Goal: Use online tool/utility: Utilize a website feature to perform a specific function

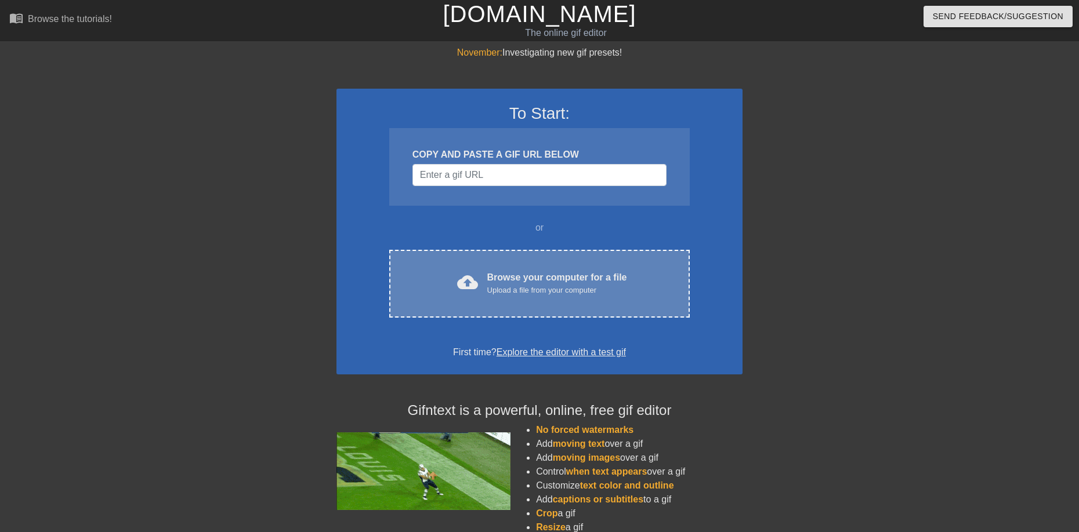
click at [519, 265] on div "cloud_upload Browse your computer for a file Upload a file from your computer C…" at bounding box center [539, 284] width 300 height 68
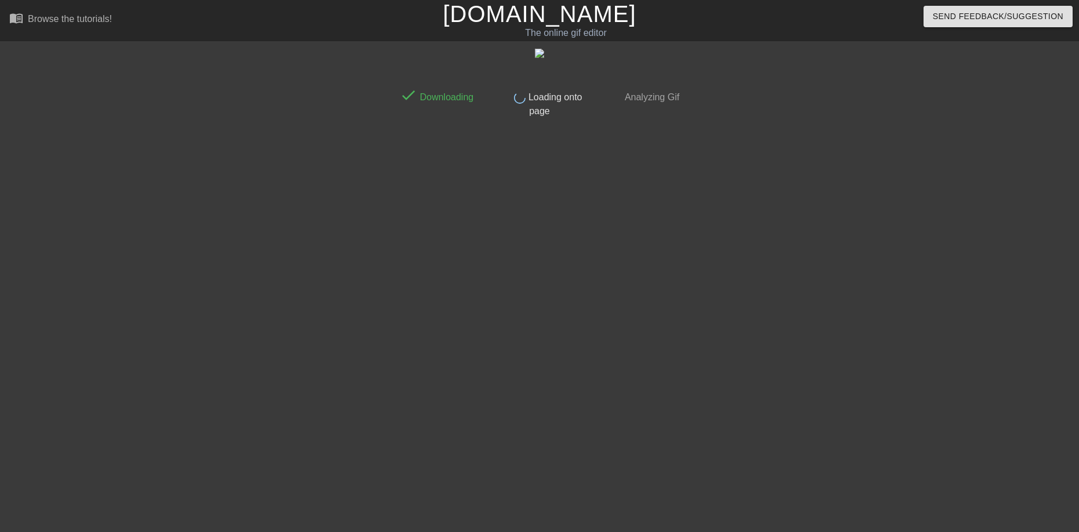
click at [192, 232] on div "done Downloading done Loading onto page done Analyzing Gif" at bounding box center [539, 220] width 1079 height 348
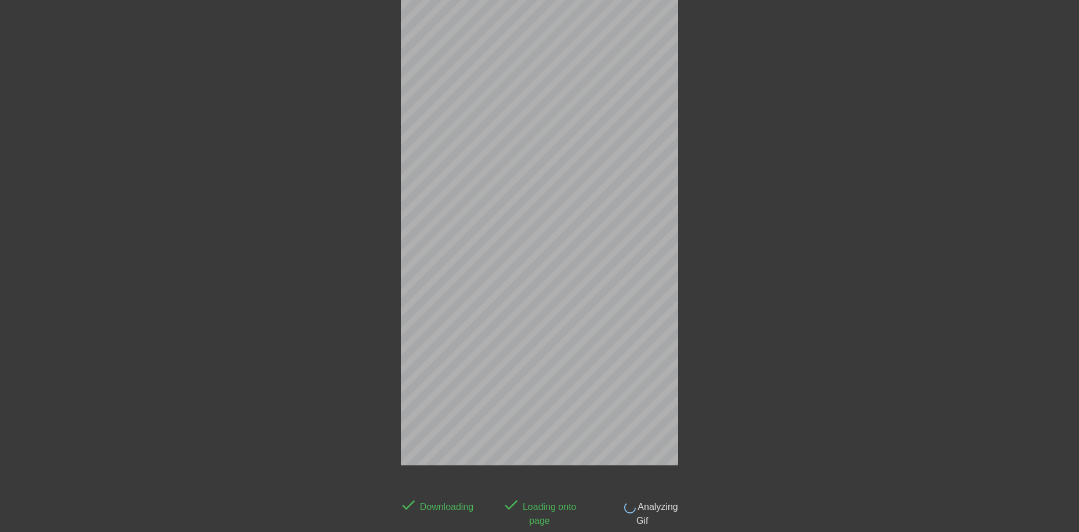
scroll to position [28, 0]
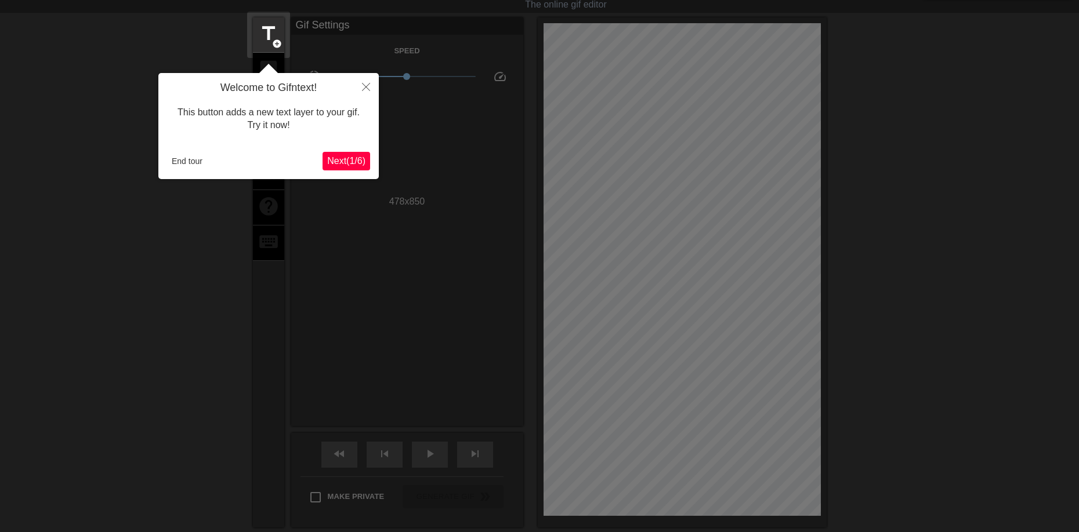
click at [360, 153] on button "Next ( 1 / 6 )" at bounding box center [346, 161] width 48 height 19
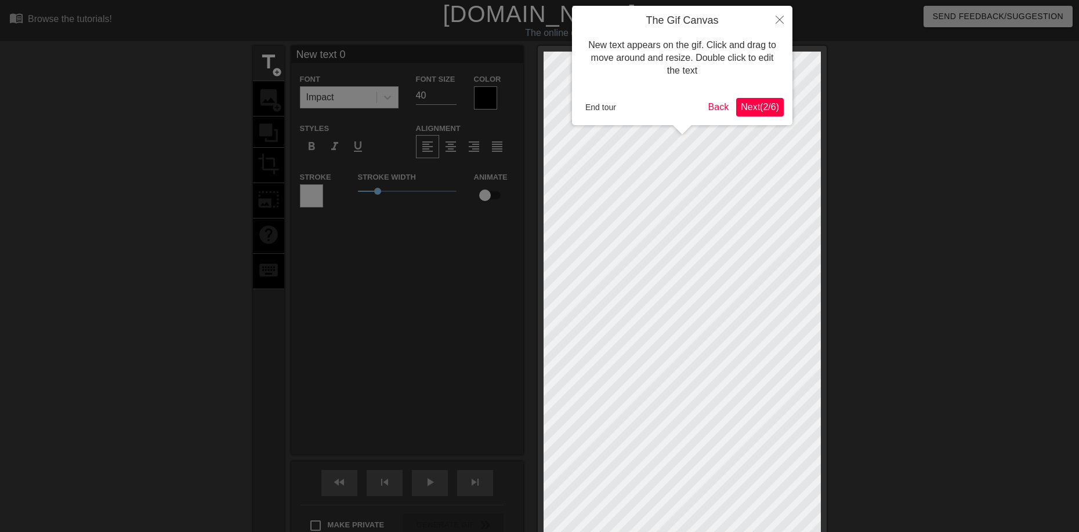
click at [767, 98] on button "Next ( 2 / 6 )" at bounding box center [760, 107] width 48 height 19
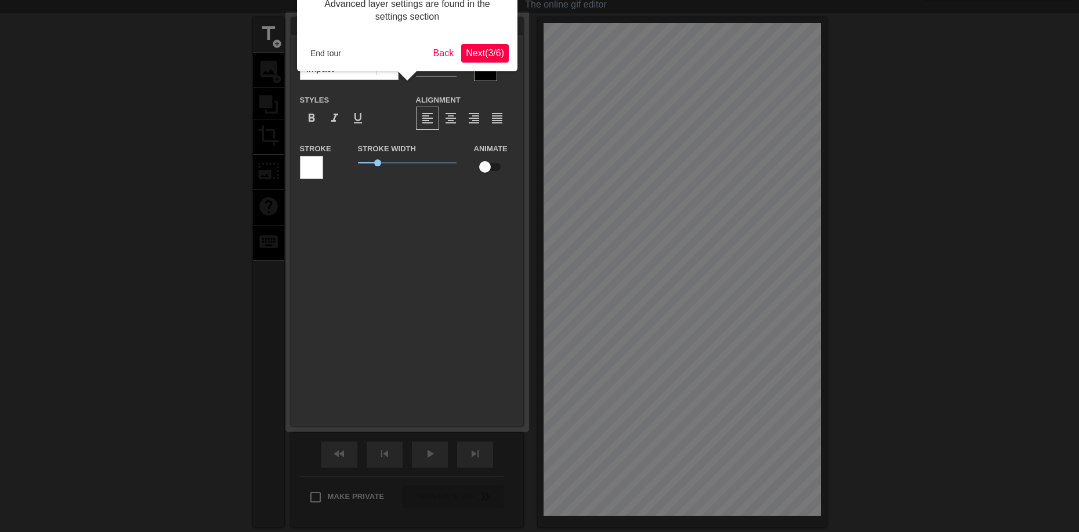
click at [480, 45] on button "Next ( 3 / 6 )" at bounding box center [485, 53] width 48 height 19
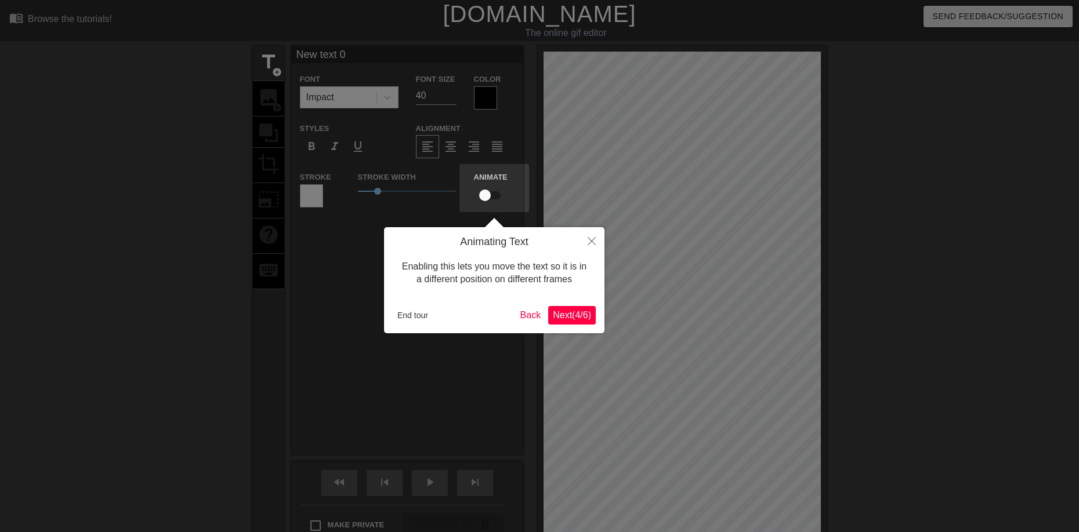
click at [585, 311] on span "Next ( 4 / 6 )" at bounding box center [572, 315] width 38 height 10
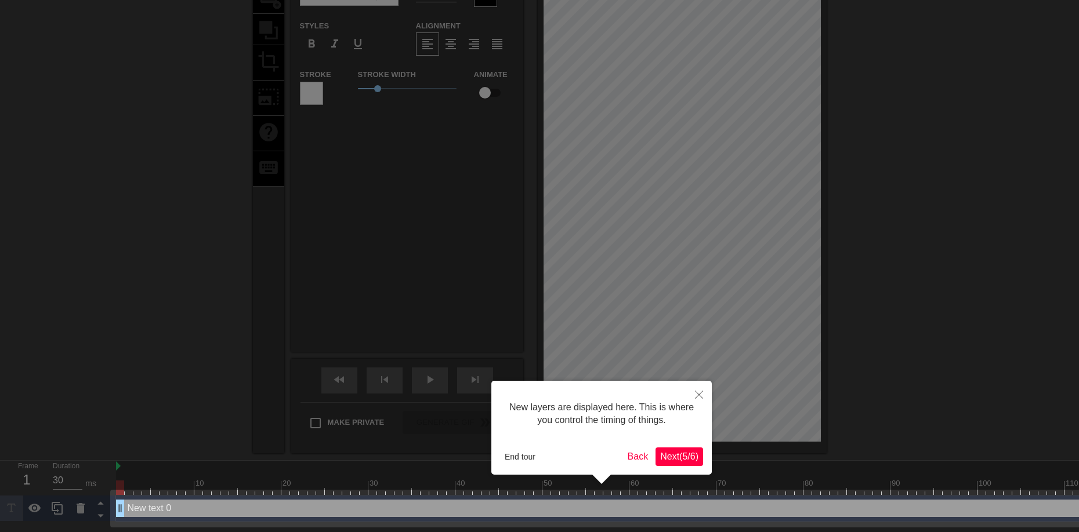
click at [680, 457] on span "Next ( 5 / 6 )" at bounding box center [679, 457] width 38 height 10
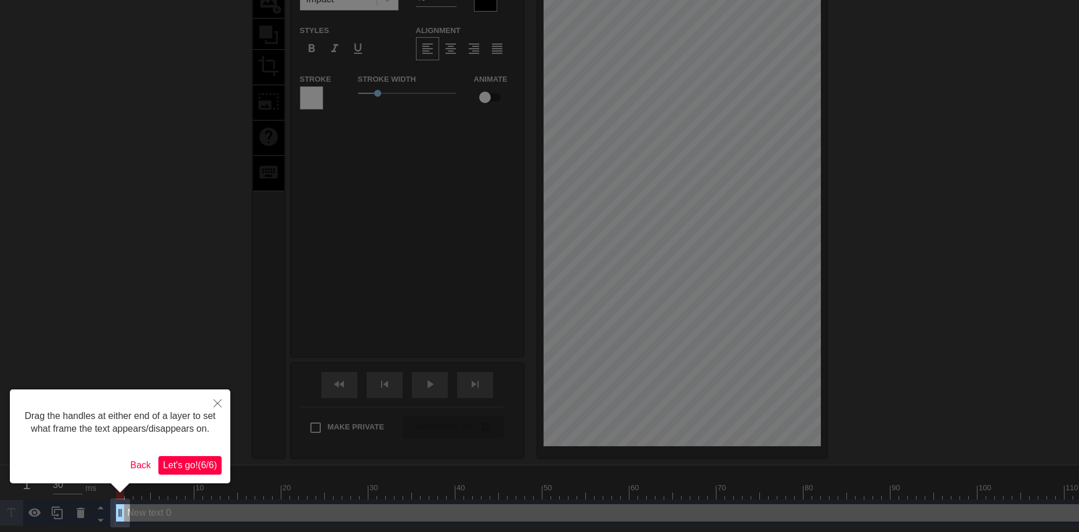
click at [193, 463] on span "Let's go! ( 6 / 6 )" at bounding box center [190, 466] width 54 height 10
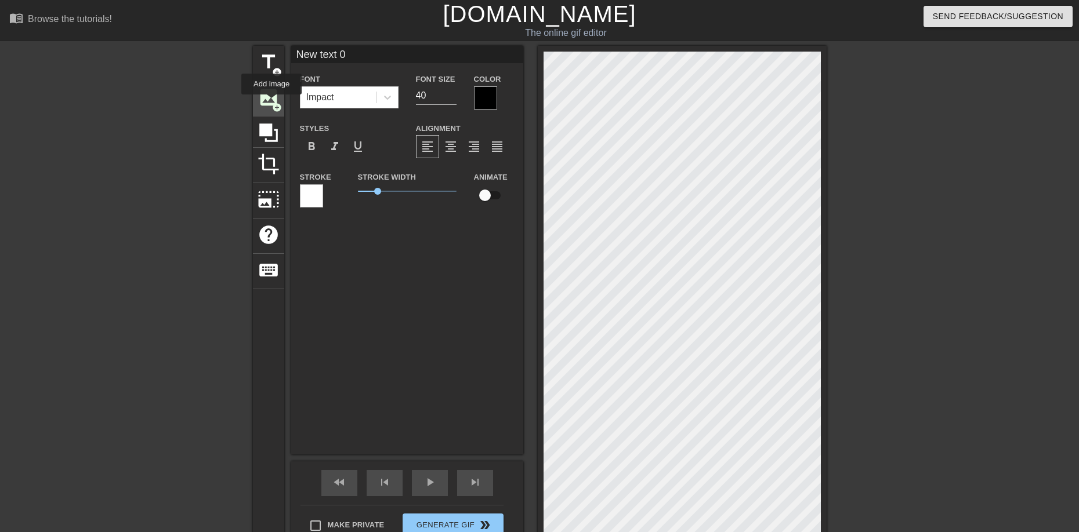
click at [272, 103] on span "add_circle" at bounding box center [277, 108] width 10 height 10
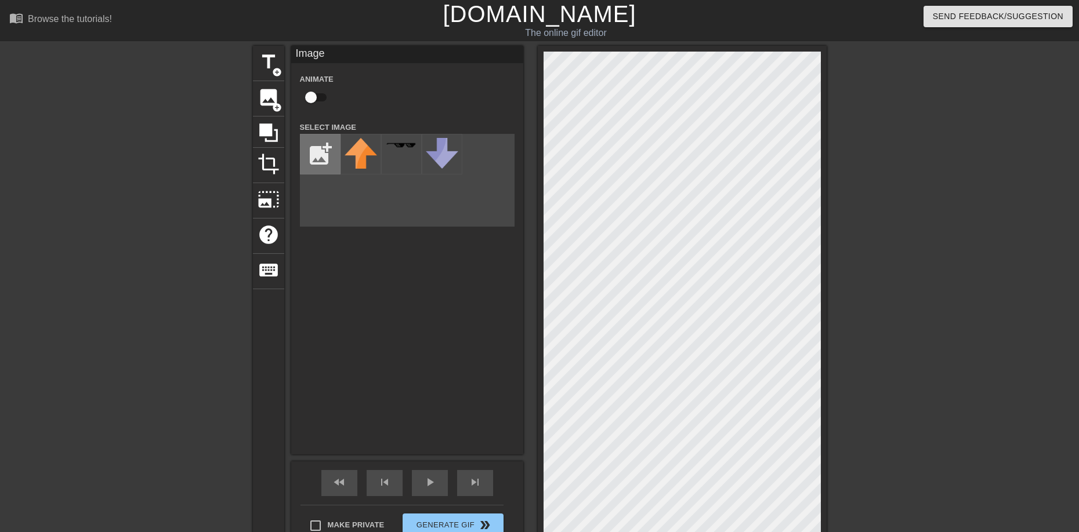
click at [310, 150] on input "file" at bounding box center [319, 154] width 39 height 39
type input "C:\fakepath\imagem_2025-09-21_022228286.png"
click at [1056, 289] on div "title add_circle image add_circle crop photo_size_select_large help keyboard Im…" at bounding box center [539, 301] width 1079 height 510
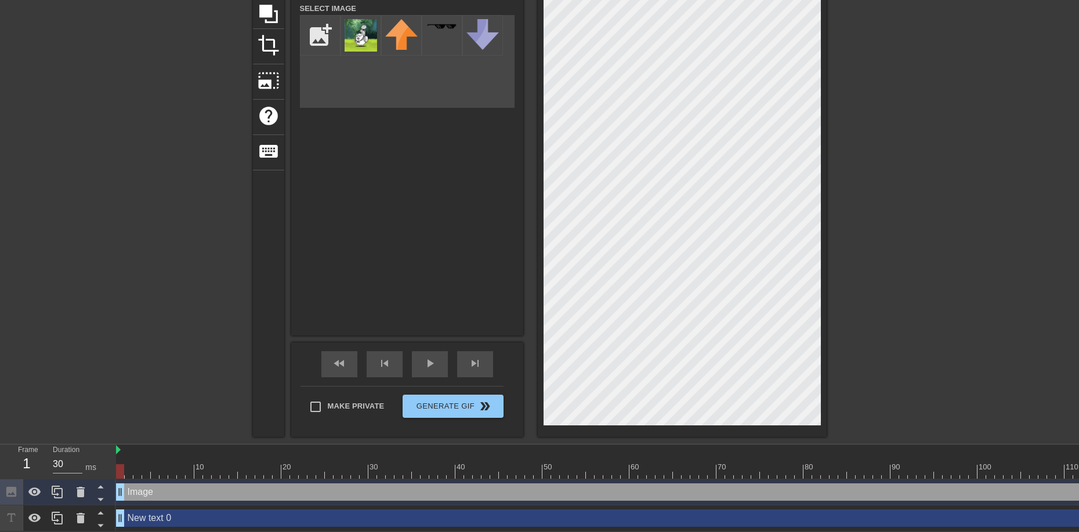
scroll to position [121, 0]
click at [86, 491] on icon at bounding box center [81, 492] width 14 height 14
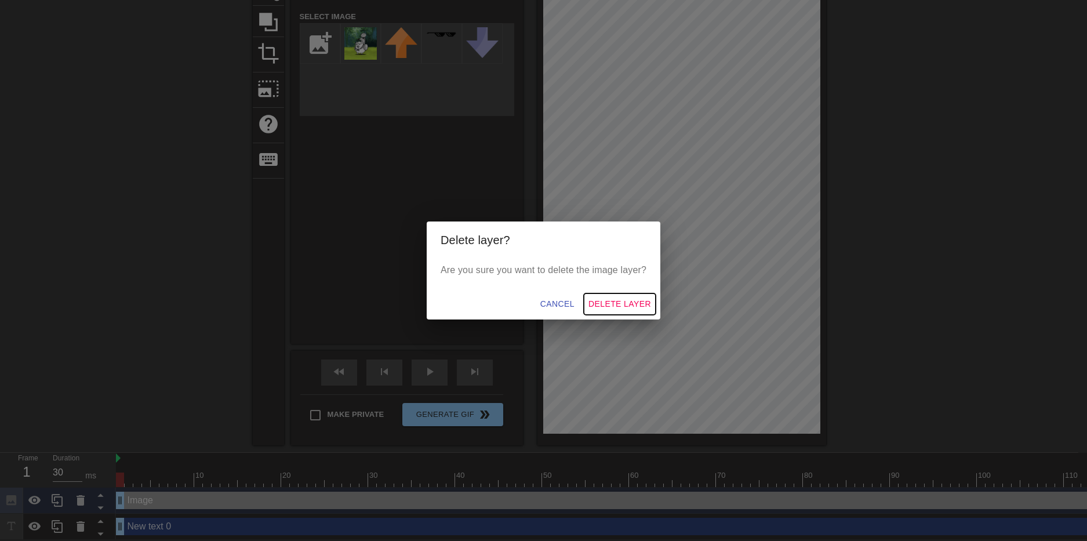
click at [622, 305] on span "Delete Layer" at bounding box center [620, 304] width 63 height 14
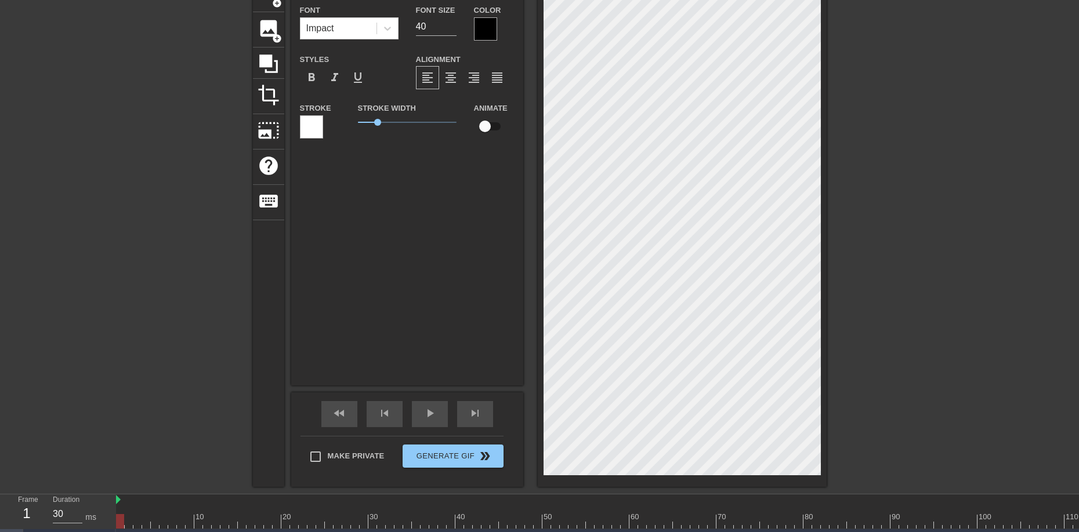
scroll to position [95, 0]
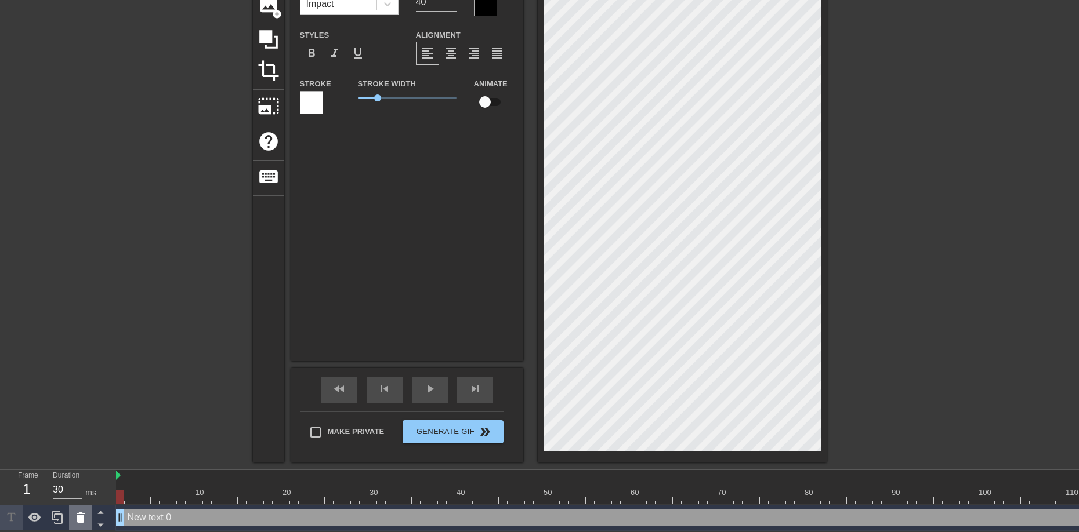
click at [77, 518] on icon at bounding box center [81, 518] width 8 height 10
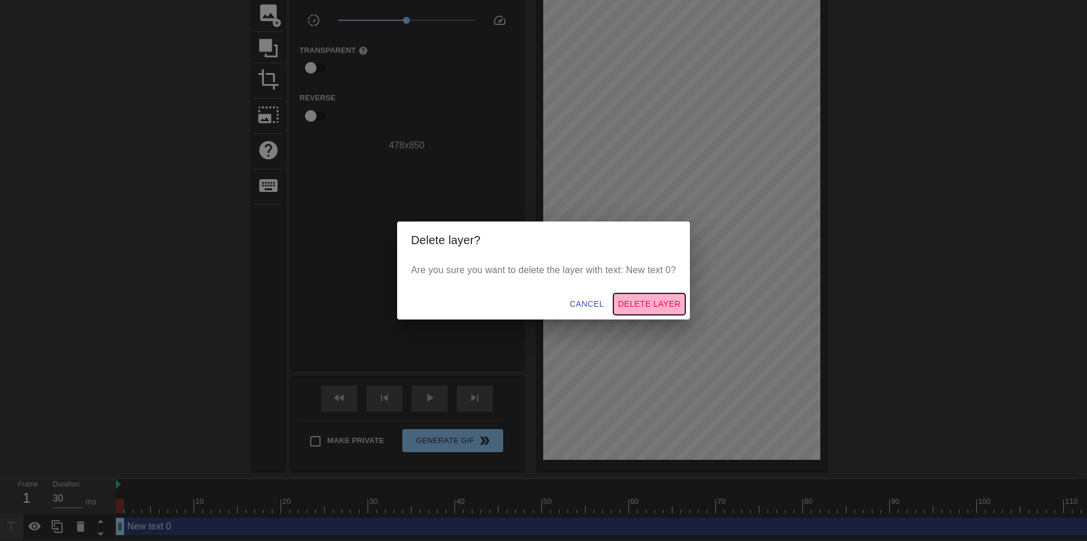
click at [666, 311] on span "Delete Layer" at bounding box center [649, 304] width 63 height 14
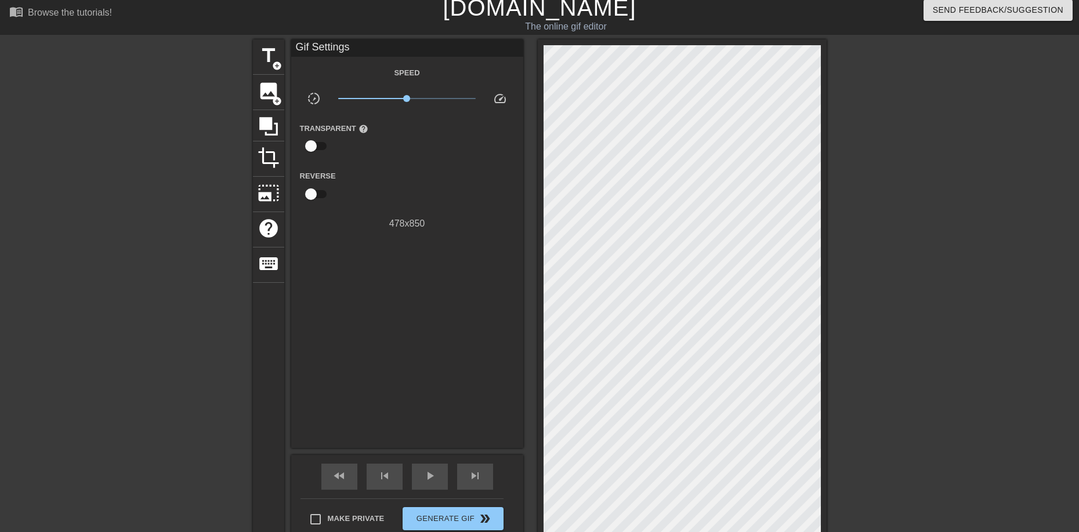
scroll to position [0, 0]
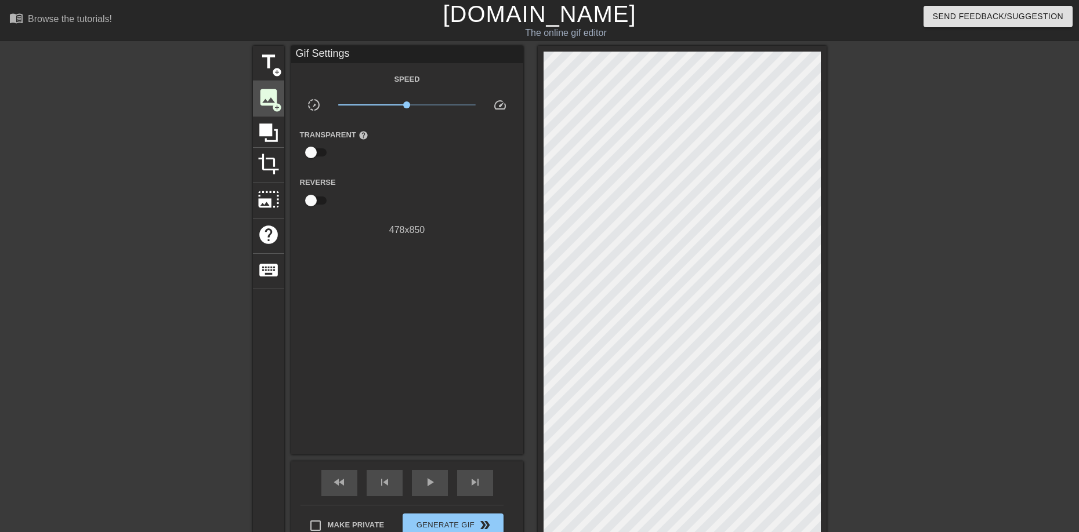
click at [270, 95] on span "image" at bounding box center [269, 97] width 22 height 22
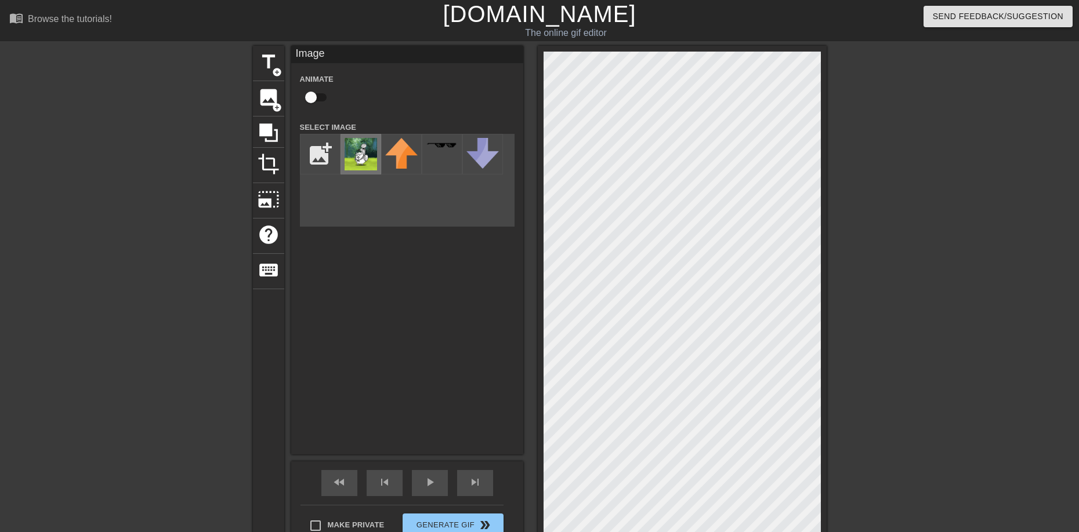
click at [367, 173] on div at bounding box center [360, 154] width 41 height 41
click at [423, 483] on span "play_arrow" at bounding box center [430, 483] width 14 height 14
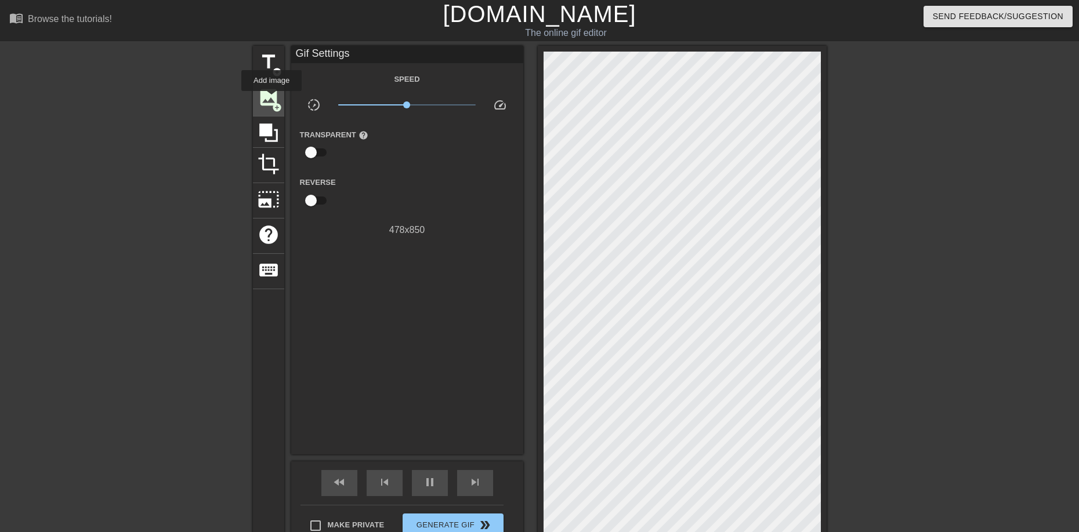
click at [271, 99] on span "image" at bounding box center [269, 97] width 22 height 22
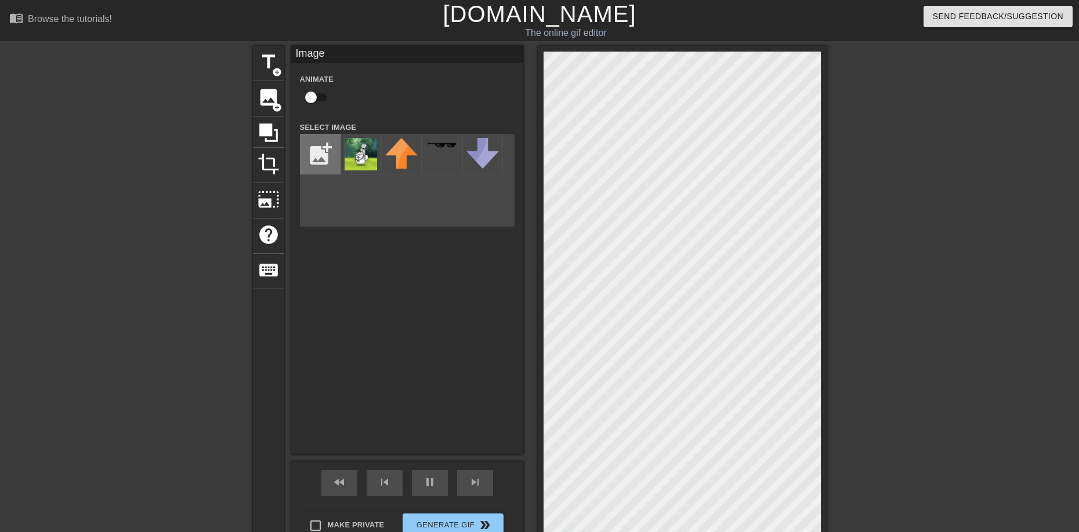
click at [312, 143] on input "file" at bounding box center [319, 154] width 39 height 39
type input "30"
type input "C:\fakepath\imagem_2025-09-21_022326623.png"
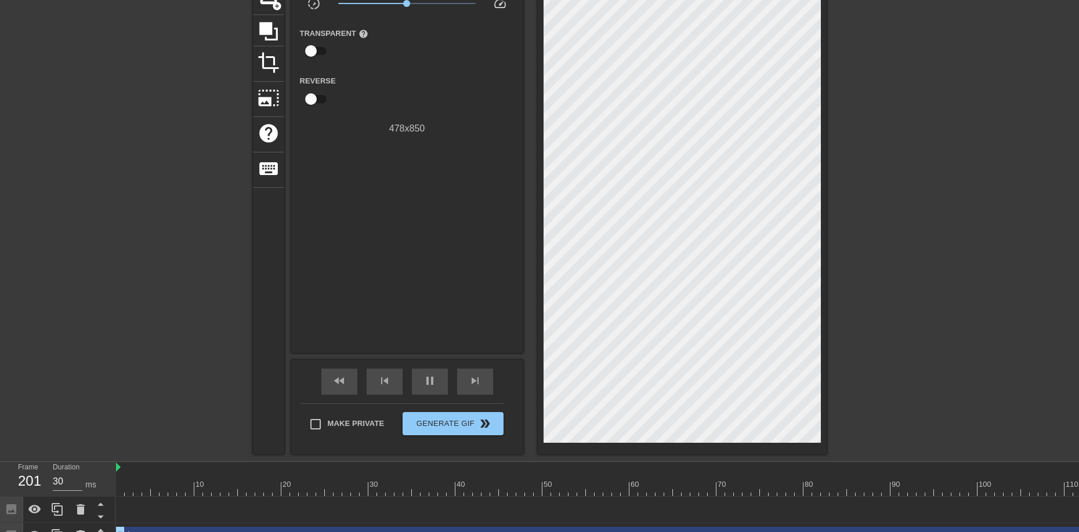
scroll to position [121, 0]
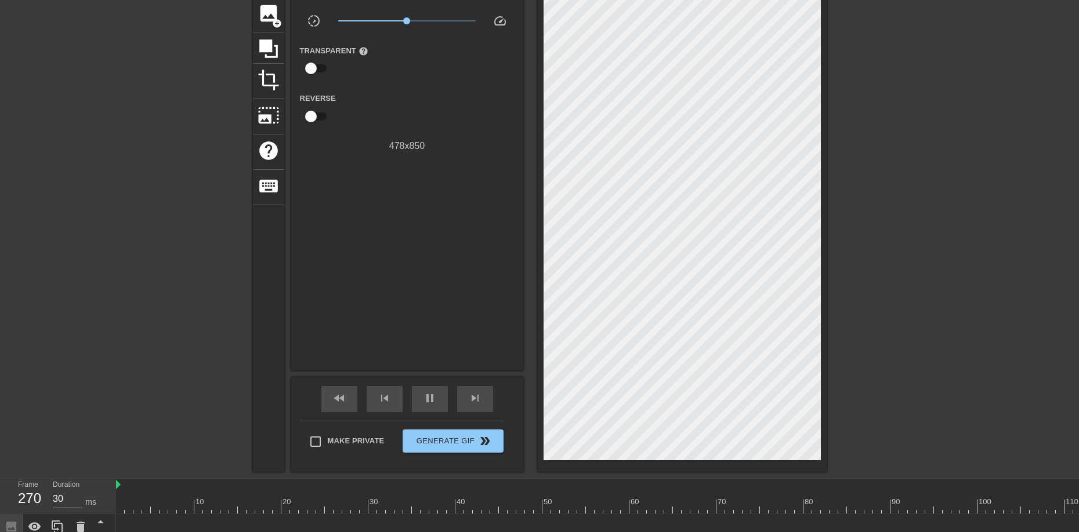
scroll to position [5, 0]
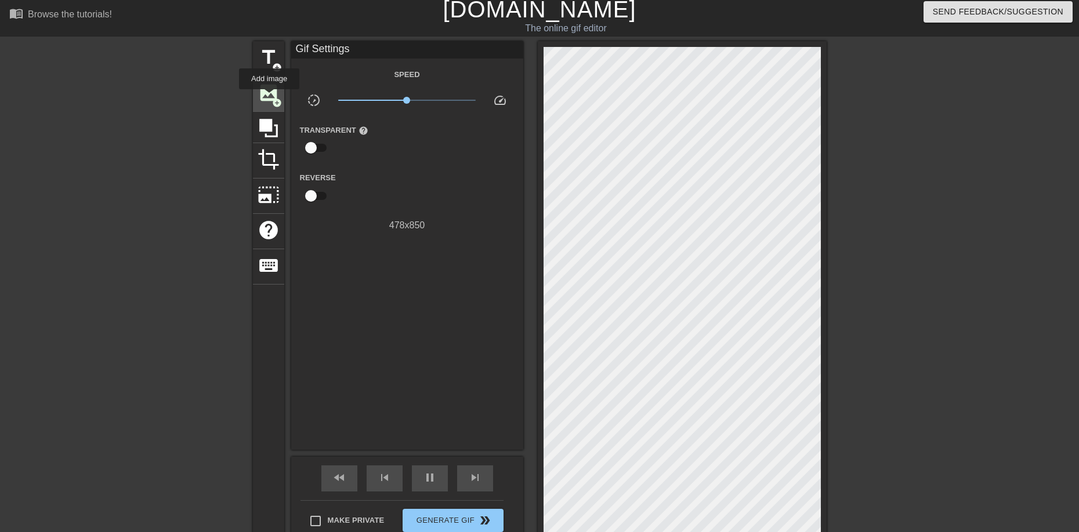
click at [269, 94] on span "image" at bounding box center [269, 93] width 22 height 22
click at [460, 222] on div "478 x 850" at bounding box center [407, 226] width 232 height 14
type input "40"
click at [312, 148] on input "checkbox" at bounding box center [311, 148] width 66 height 22
checkbox input "true"
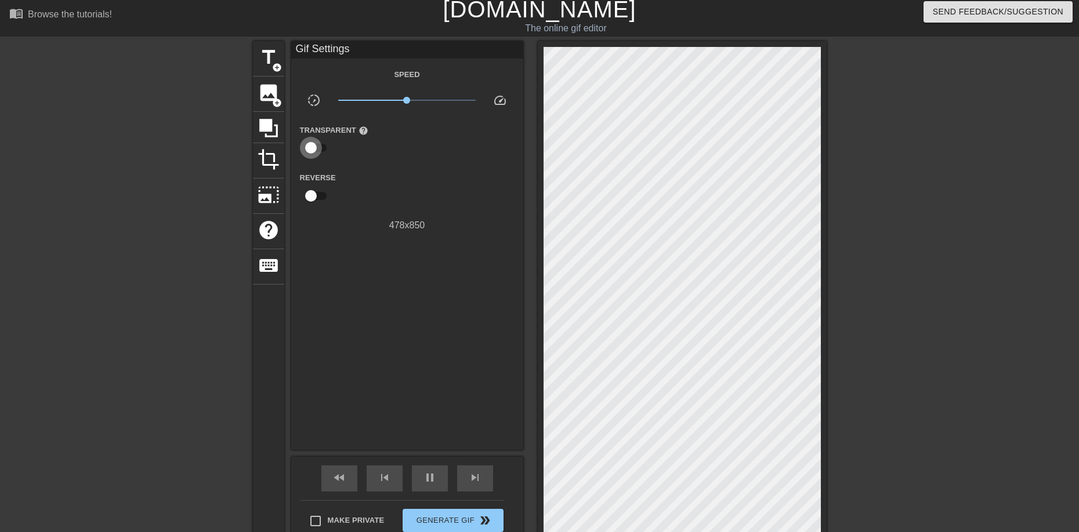
type input "30"
click at [312, 148] on input "checkbox" at bounding box center [322, 148] width 66 height 22
click at [312, 148] on input "checkbox" at bounding box center [311, 148] width 66 height 22
checkbox input "true"
type input "30"
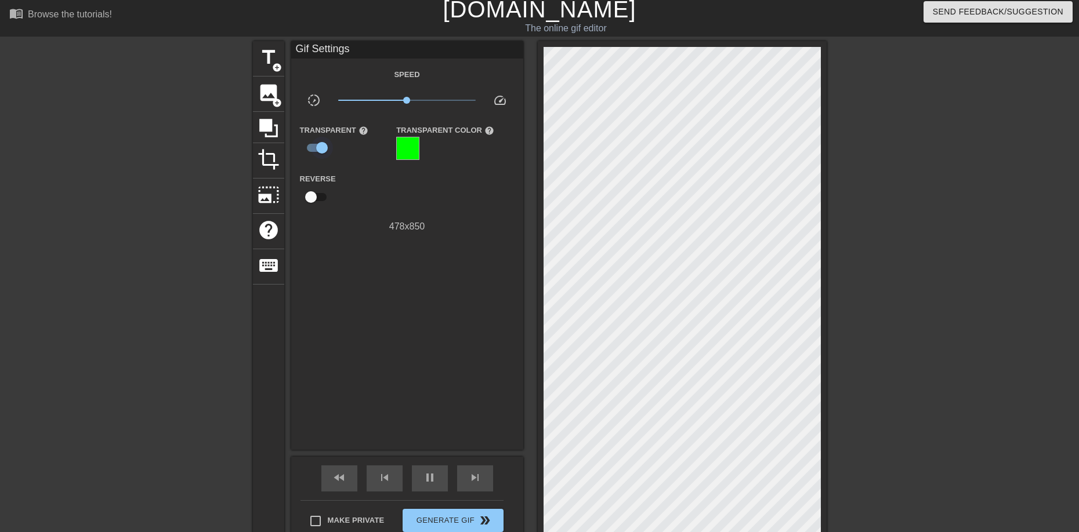
click at [312, 148] on input "checkbox" at bounding box center [322, 148] width 66 height 22
checkbox input "false"
click at [268, 86] on span "image" at bounding box center [269, 93] width 22 height 22
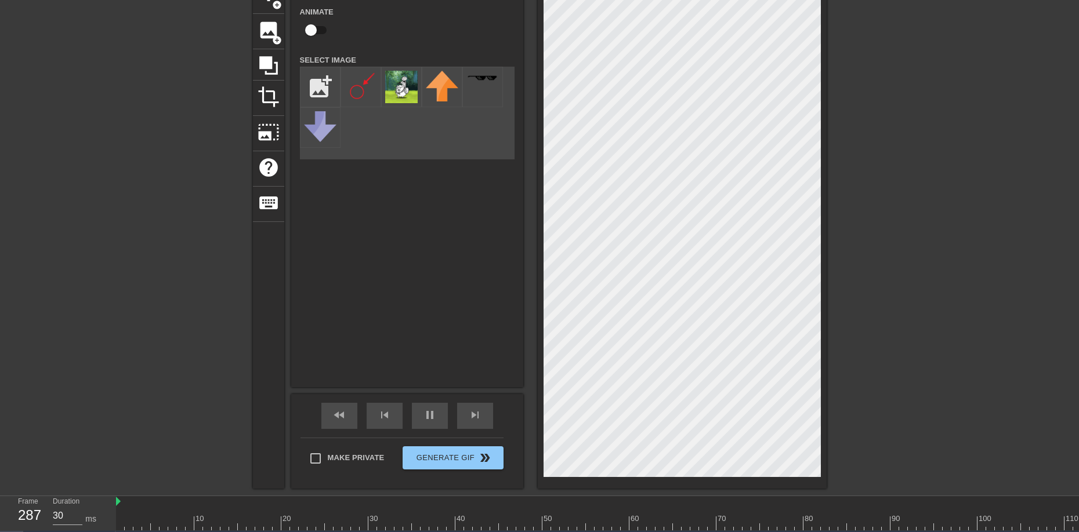
scroll to position [173, 0]
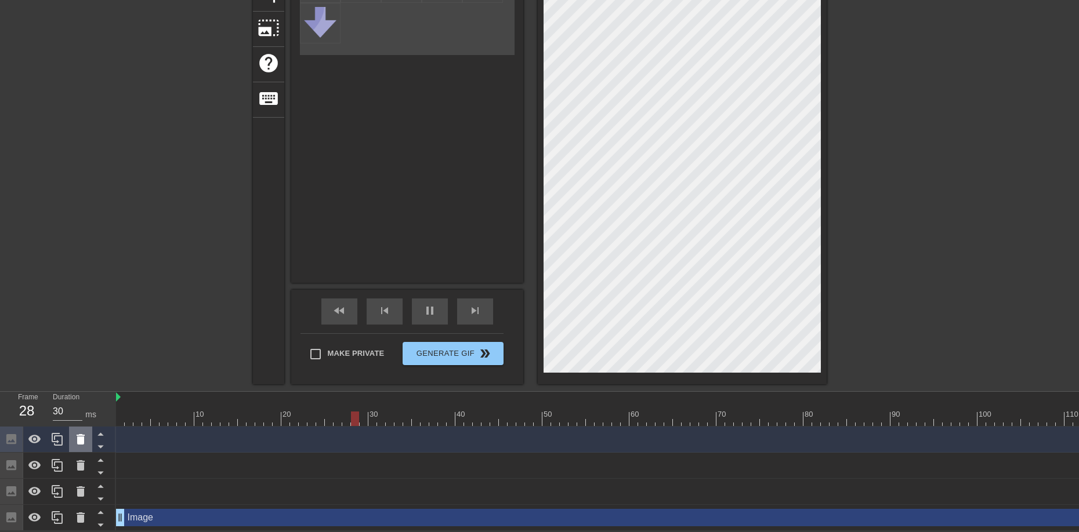
click at [80, 437] on icon at bounding box center [81, 439] width 8 height 10
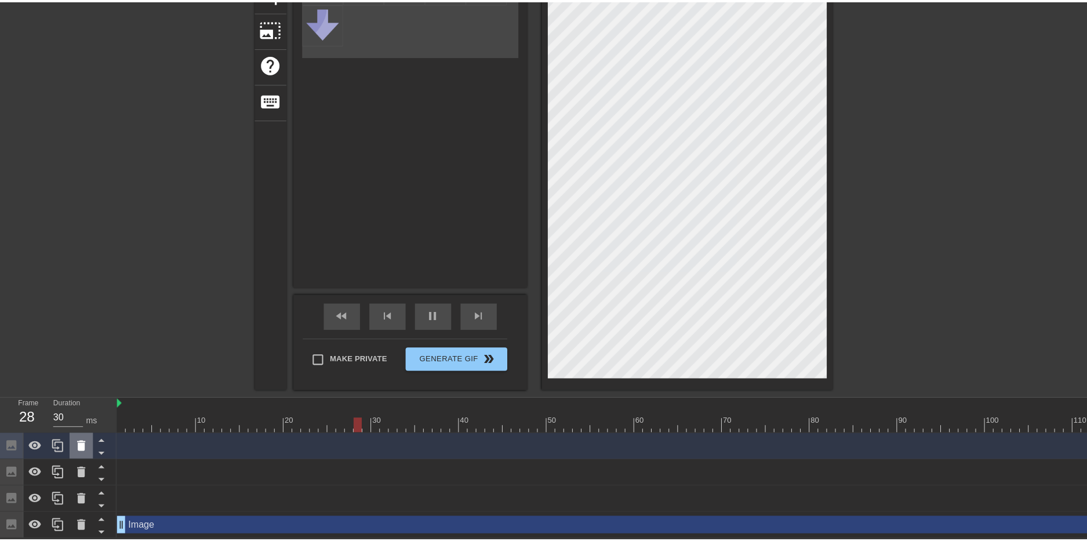
scroll to position [164, 0]
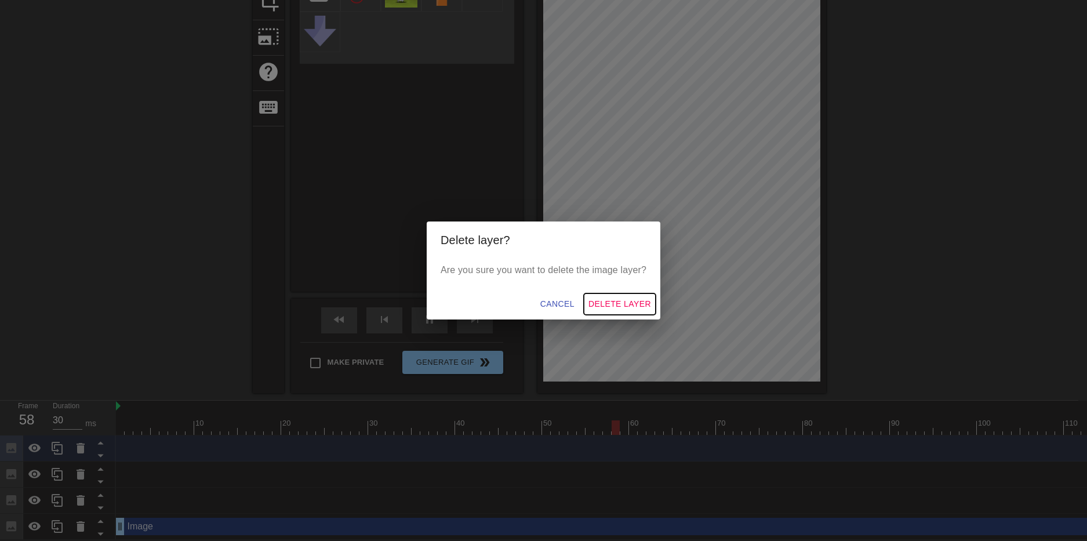
click at [606, 307] on span "Delete Layer" at bounding box center [620, 304] width 63 height 14
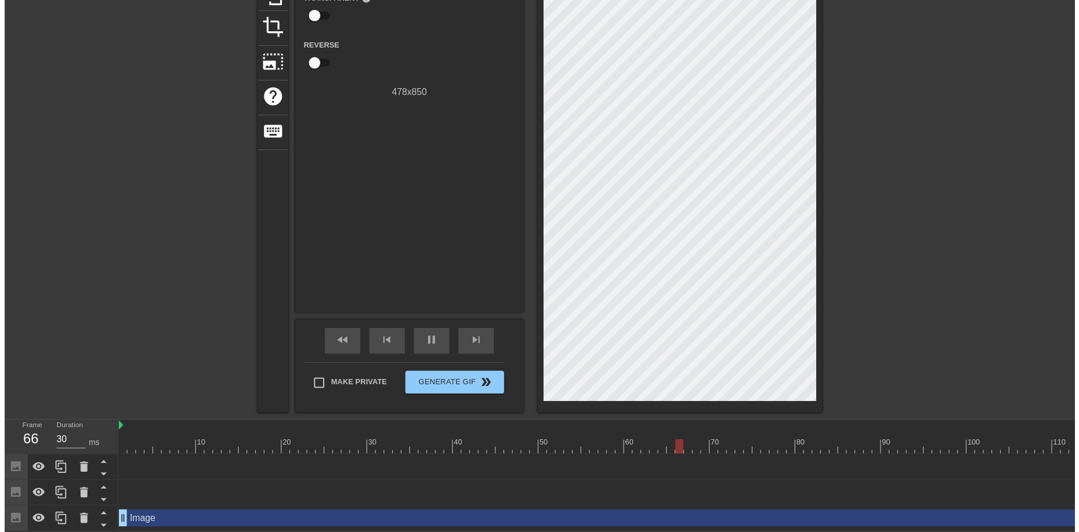
scroll to position [147, 0]
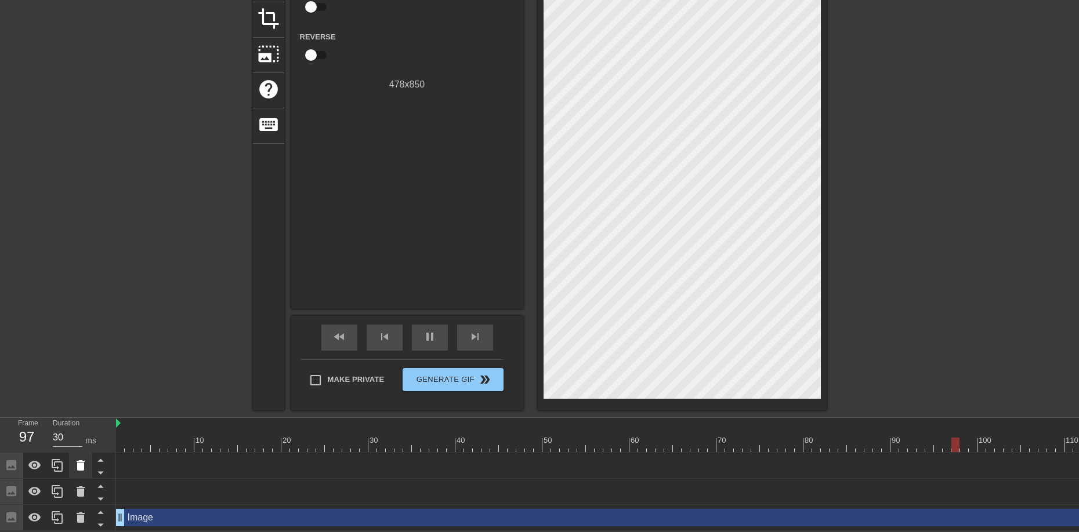
click at [85, 472] on icon at bounding box center [81, 466] width 14 height 14
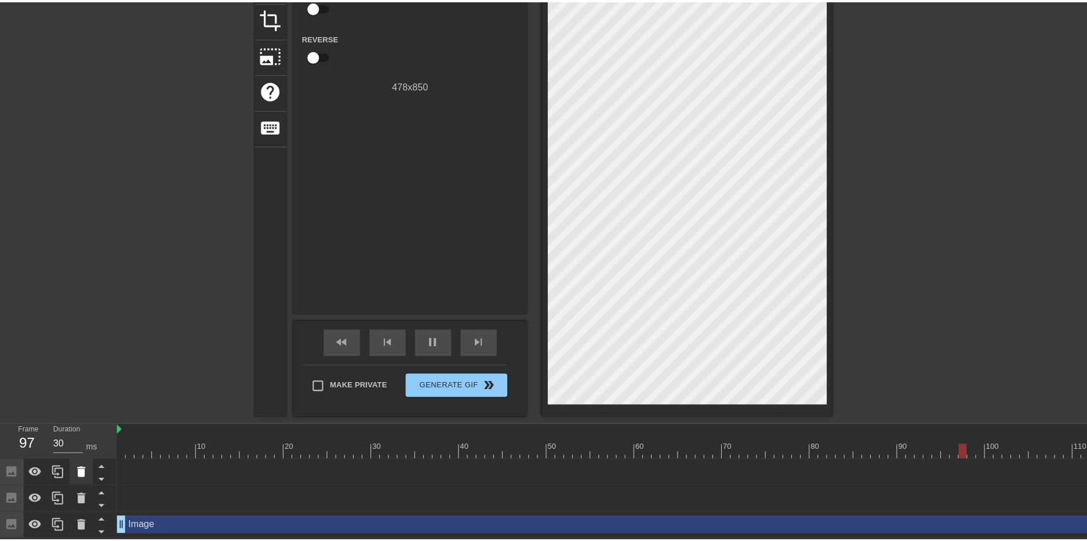
scroll to position [138, 0]
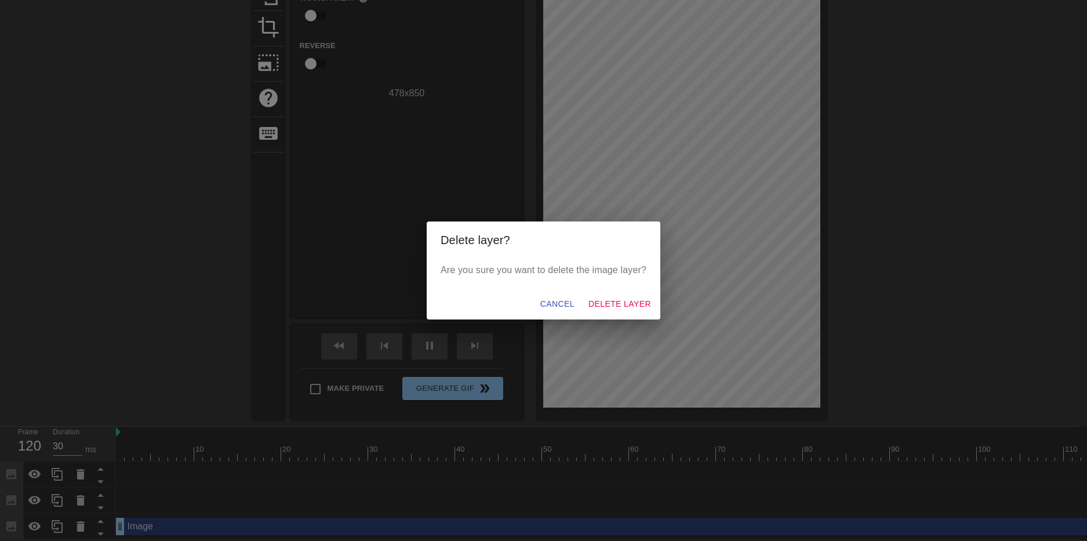
click at [627, 293] on div "Cancel Delete Layer" at bounding box center [544, 304] width 234 height 31
click at [626, 299] on span "Delete Layer" at bounding box center [620, 304] width 63 height 14
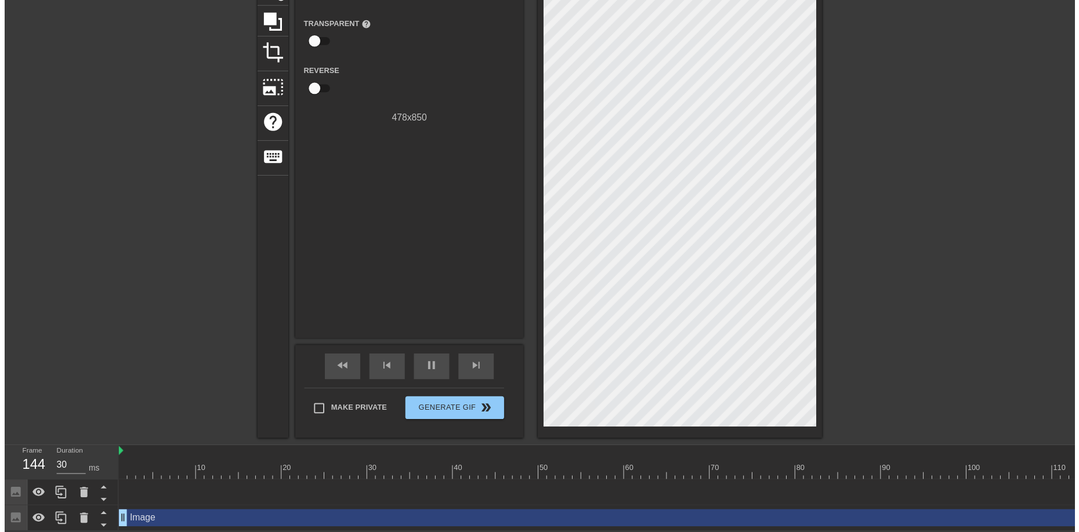
scroll to position [121, 0]
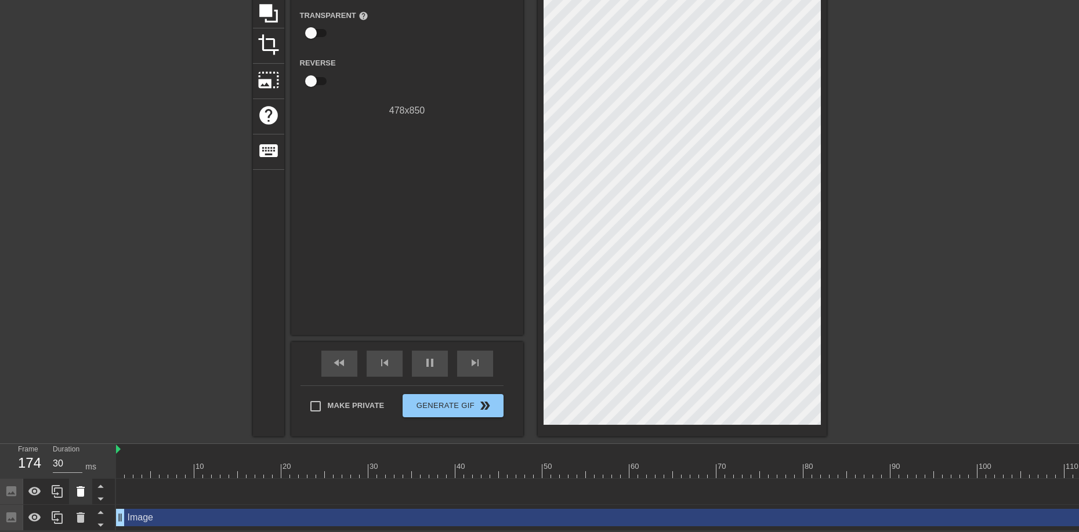
click at [75, 494] on icon at bounding box center [81, 492] width 14 height 14
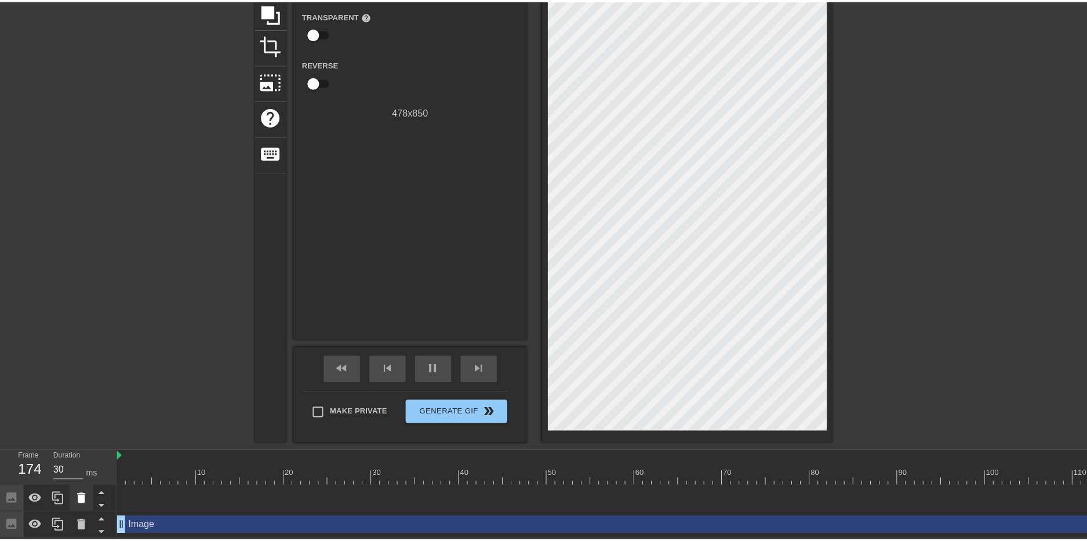
scroll to position [112, 0]
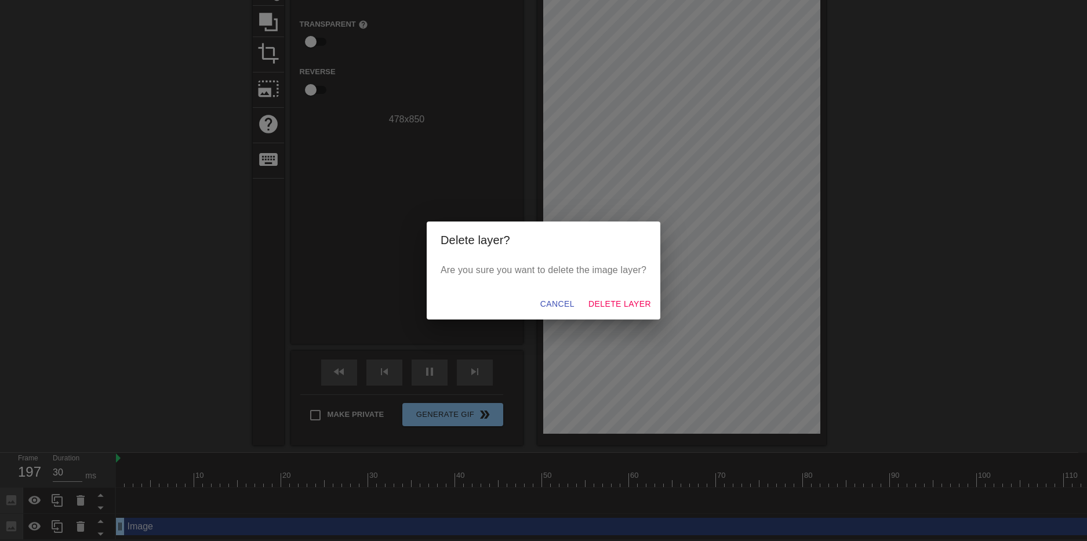
click at [617, 289] on div "Cancel Delete Layer" at bounding box center [544, 304] width 234 height 31
click at [621, 305] on span "Delete Layer" at bounding box center [620, 304] width 63 height 14
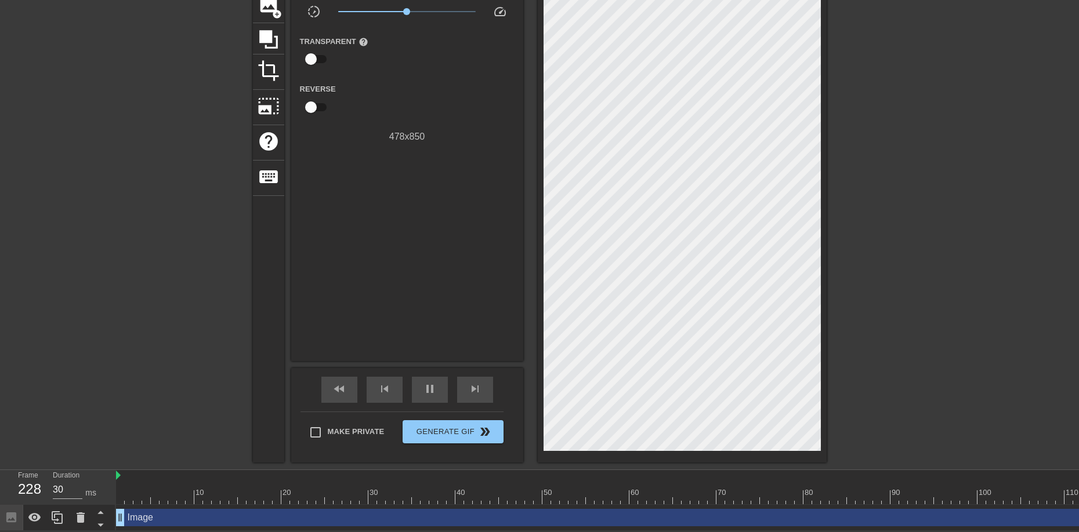
scroll to position [37, 0]
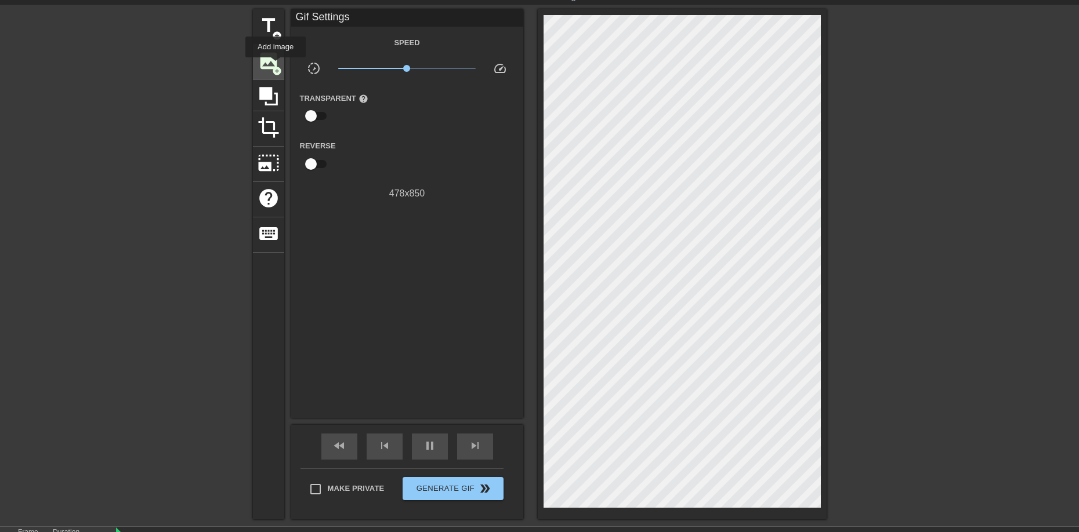
click at [275, 66] on span "add_circle" at bounding box center [277, 71] width 10 height 10
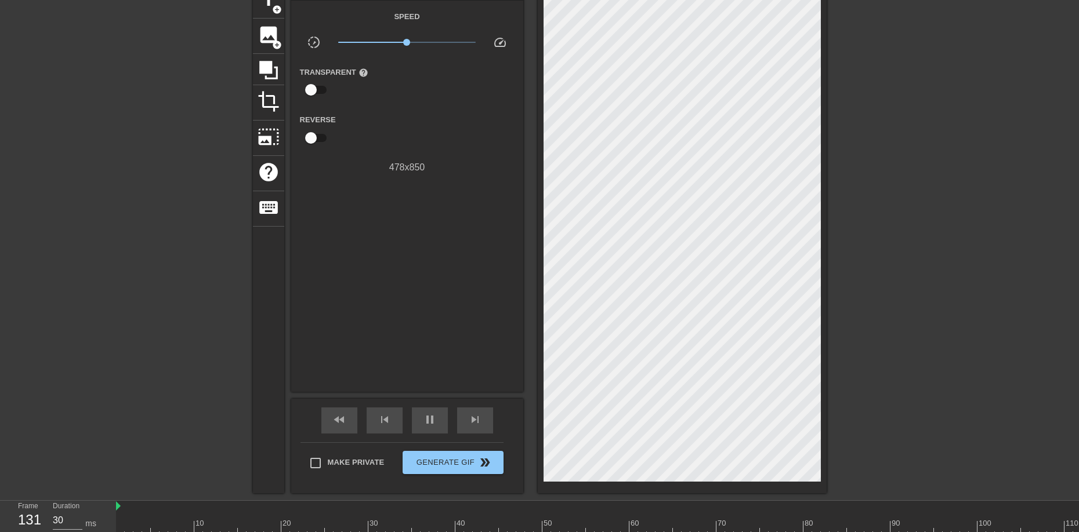
scroll to position [5, 0]
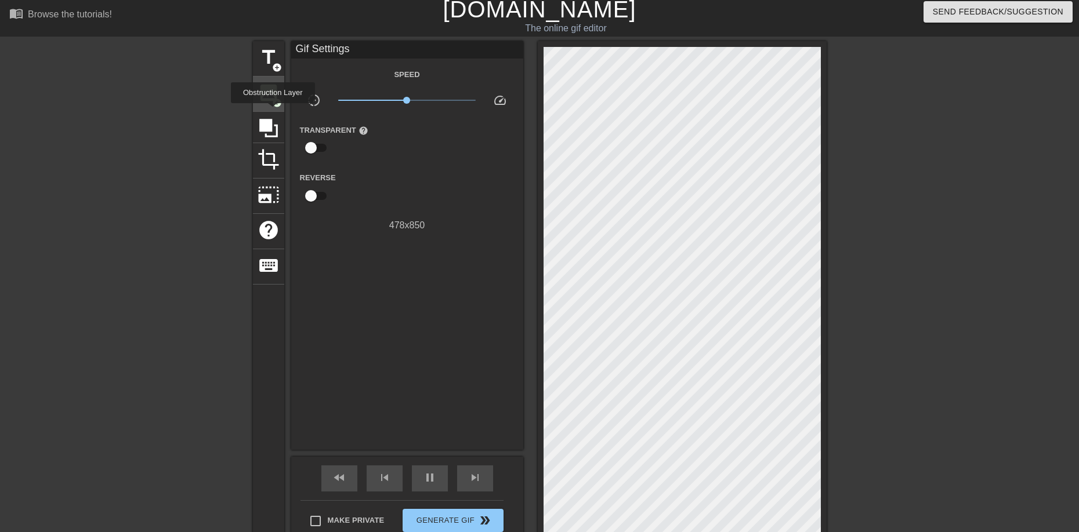
click at [274, 95] on span "image" at bounding box center [269, 93] width 22 height 22
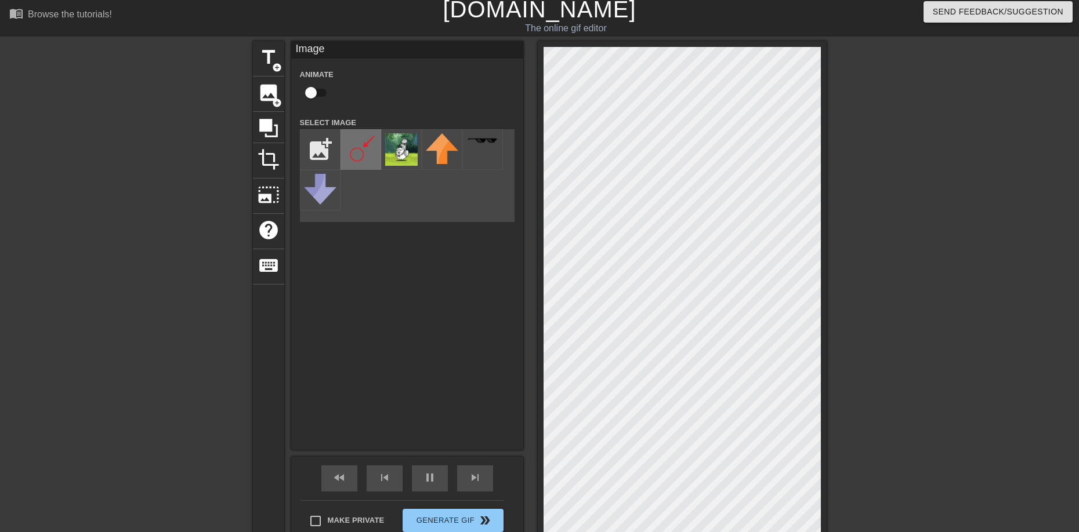
click at [362, 148] on img at bounding box center [361, 149] width 32 height 32
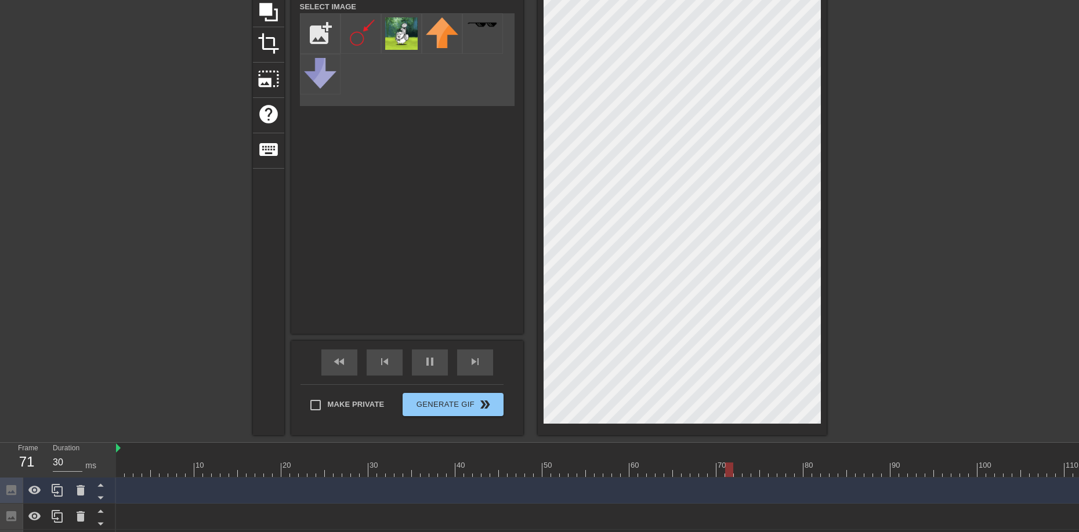
scroll to position [147, 0]
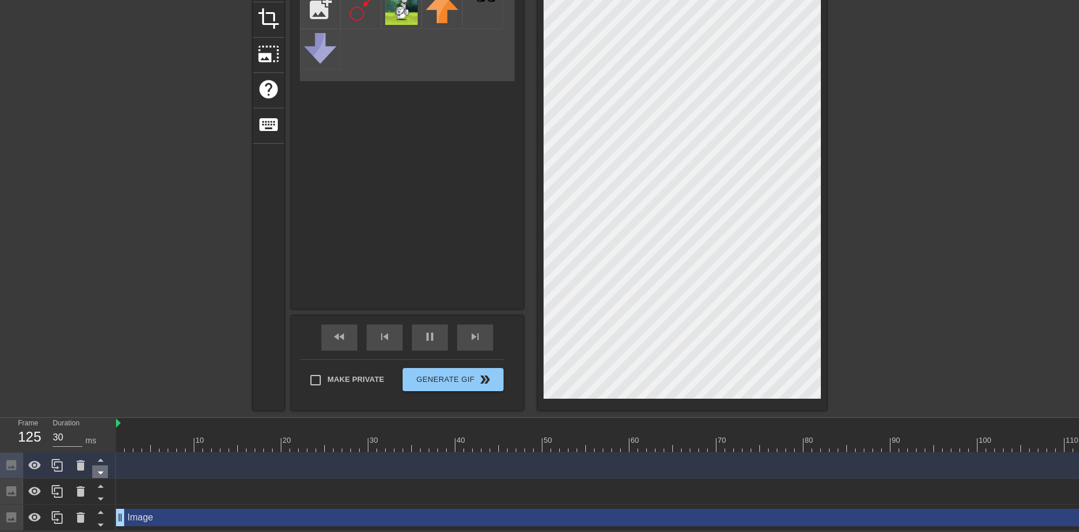
click at [107, 475] on icon at bounding box center [100, 473] width 14 height 14
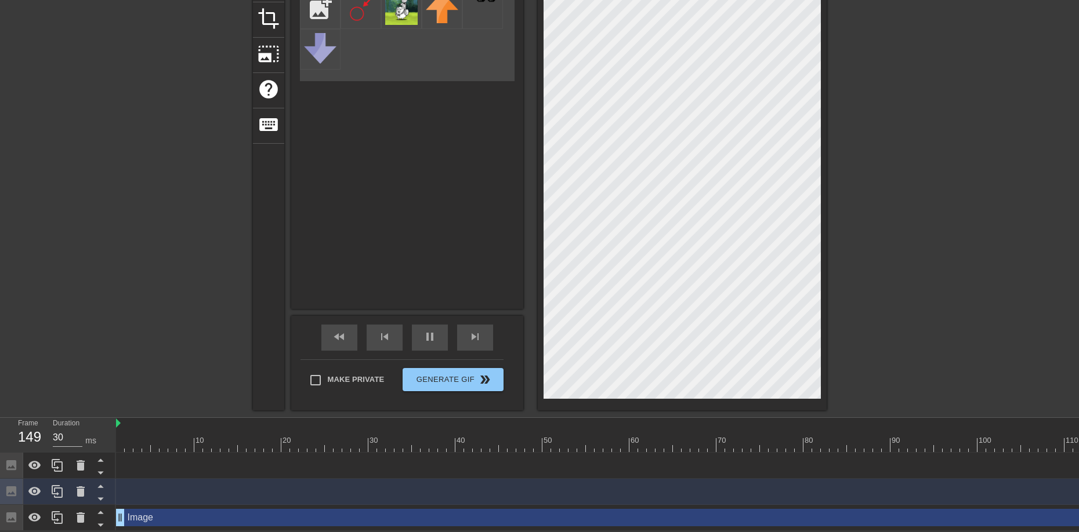
click at [107, 475] on icon at bounding box center [100, 473] width 14 height 14
click at [106, 482] on icon at bounding box center [100, 486] width 14 height 14
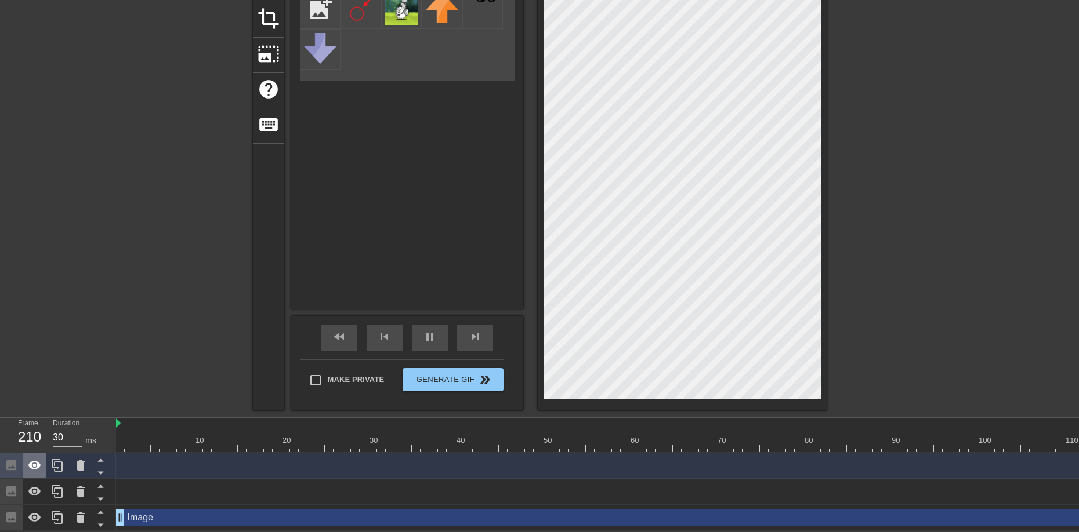
click at [32, 463] on icon at bounding box center [34, 465] width 13 height 9
click at [32, 463] on icon at bounding box center [35, 466] width 14 height 14
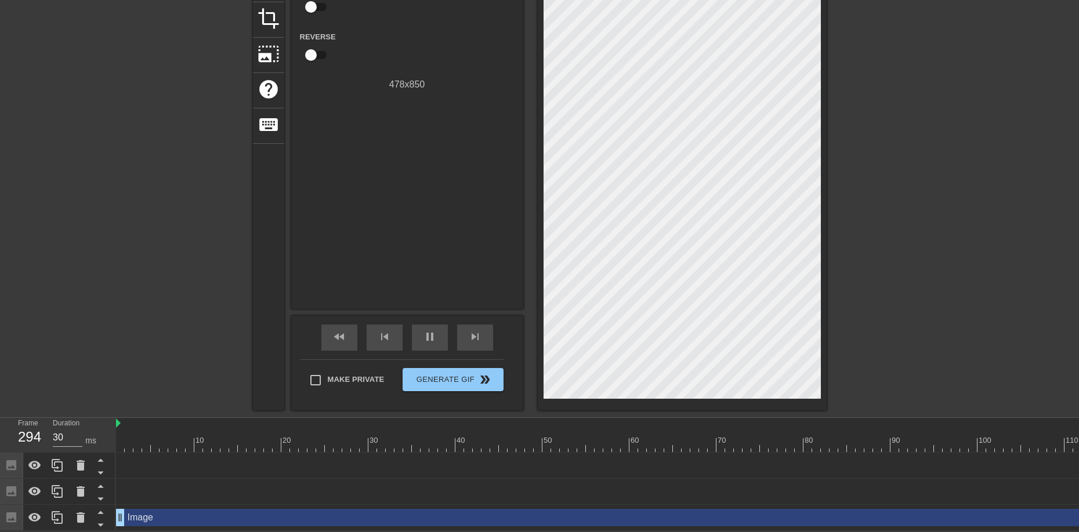
click at [31, 489] on icon at bounding box center [34, 491] width 13 height 9
click at [31, 489] on icon at bounding box center [34, 492] width 13 height 11
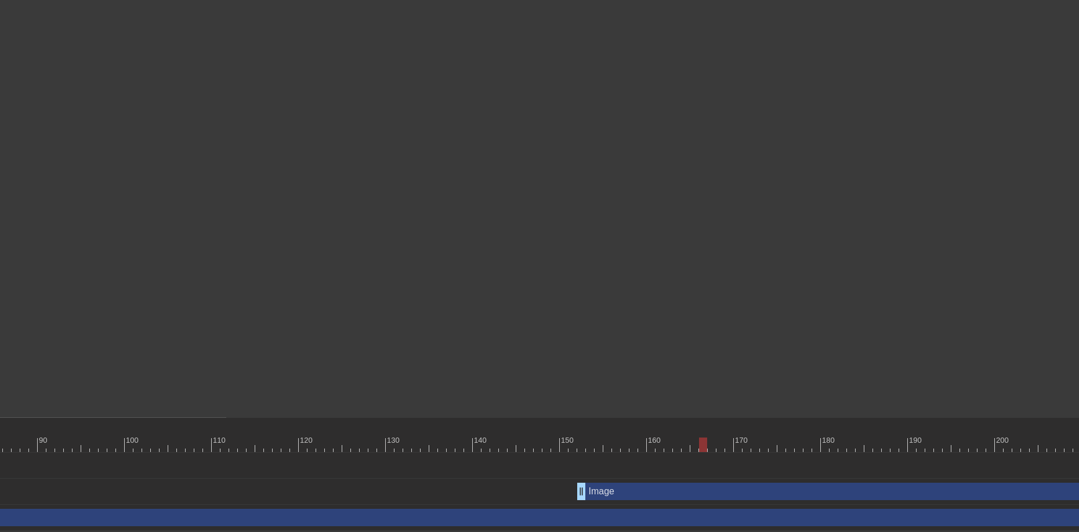
scroll to position [147, 898]
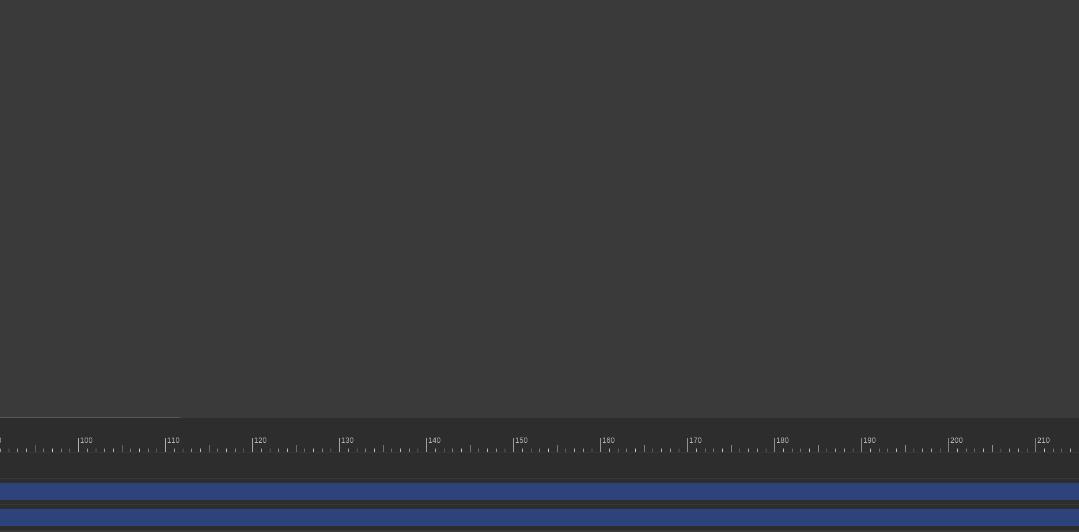
drag, startPoint x: 710, startPoint y: 495, endPoint x: 116, endPoint y: 484, distance: 594.6
click at [116, 484] on div "Image drag_handle drag_handle" at bounding box center [614, 491] width 1348 height 17
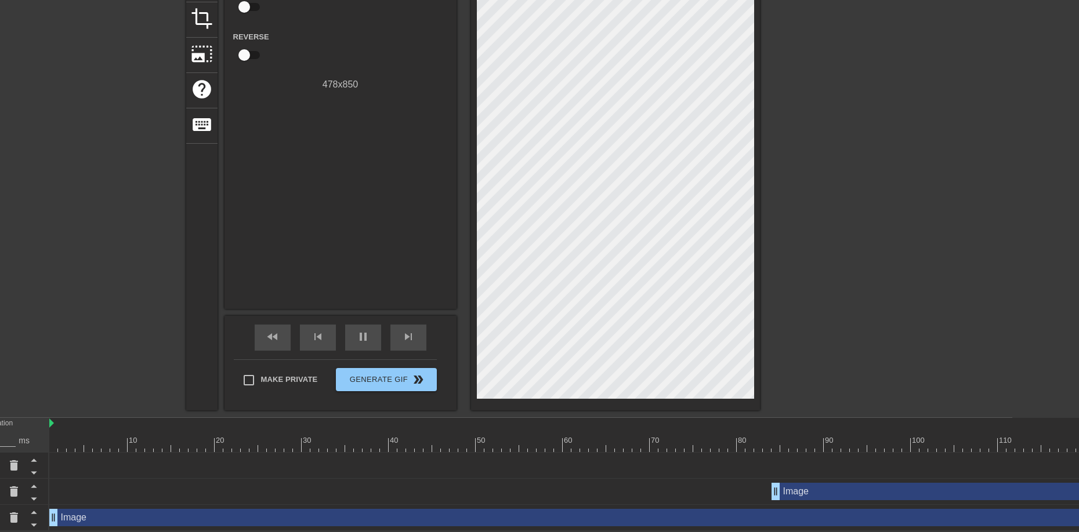
scroll to position [147, 0]
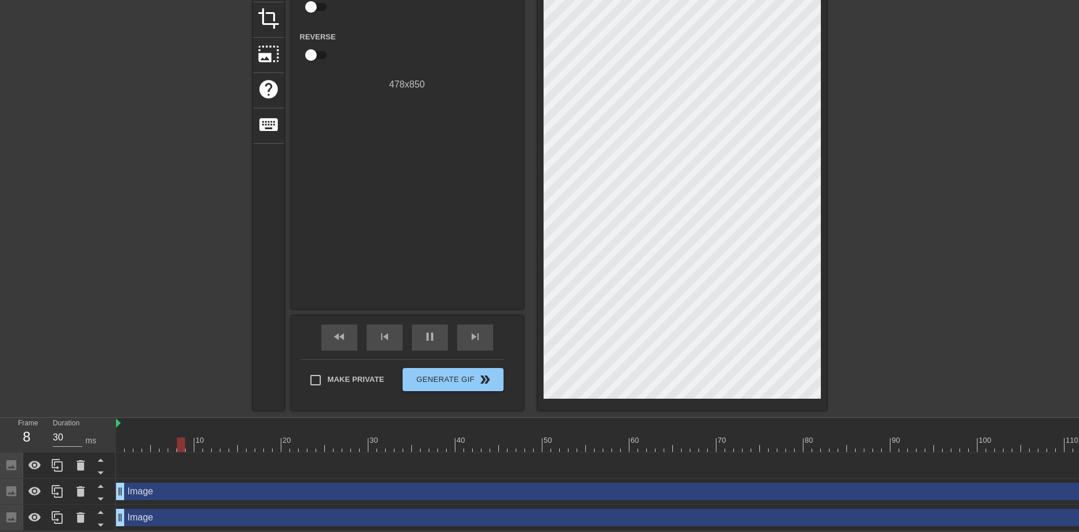
drag, startPoint x: 955, startPoint y: 490, endPoint x: 190, endPoint y: 488, distance: 765.0
click at [190, 488] on div "Image drag_handle drag_handle" at bounding box center [790, 491] width 1348 height 17
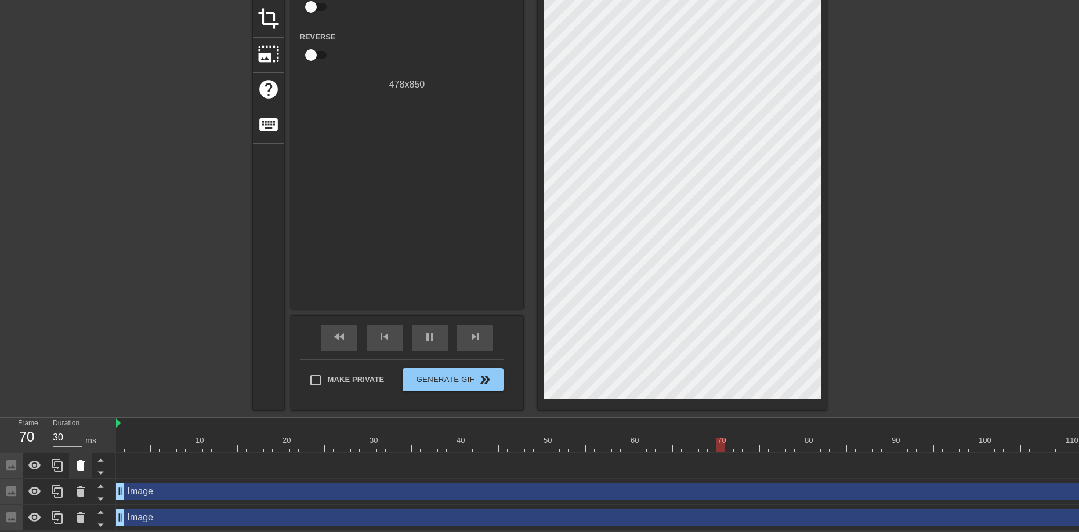
click at [72, 462] on div at bounding box center [80, 466] width 23 height 26
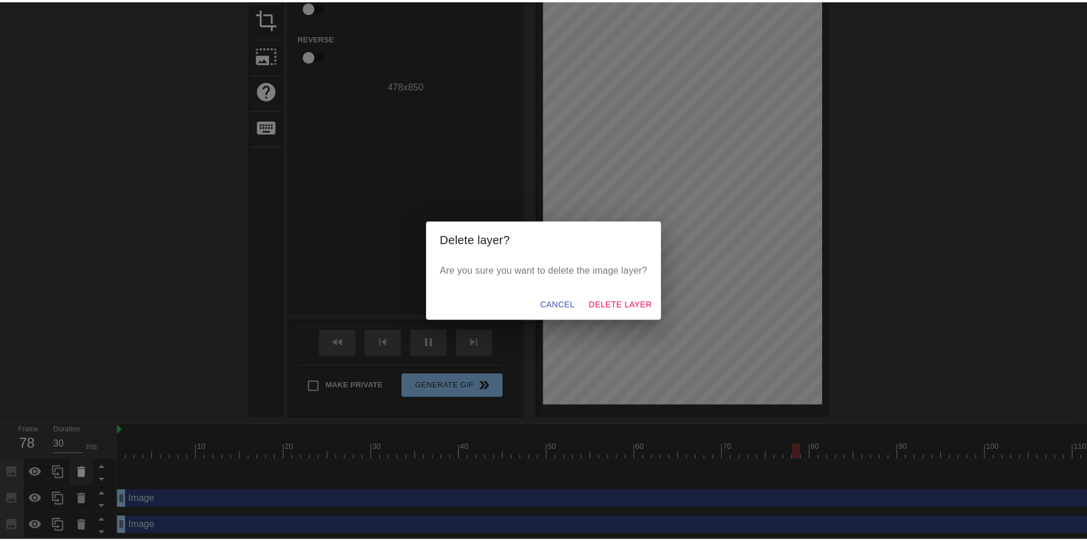
scroll to position [138, 0]
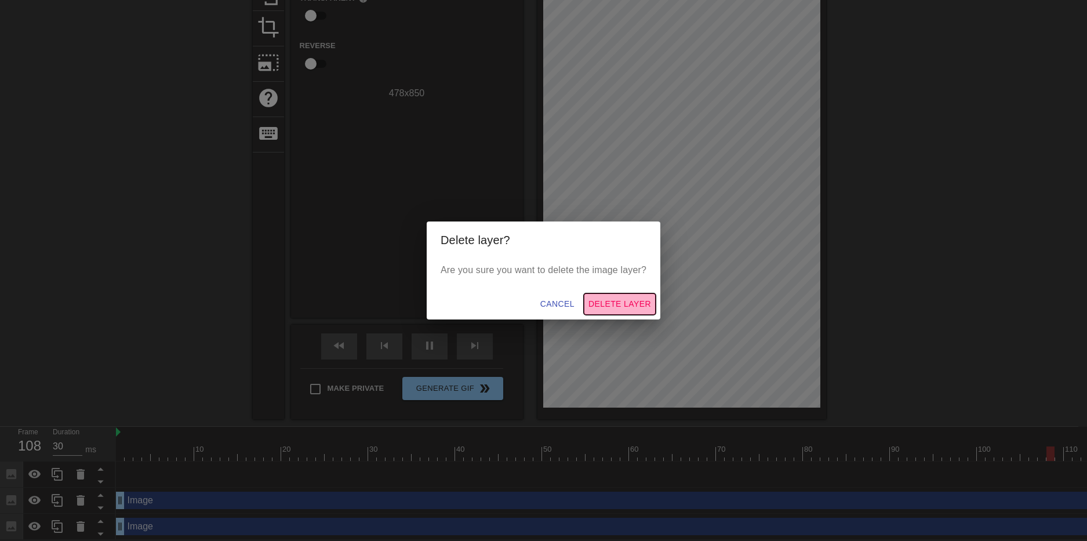
click at [615, 304] on span "Delete Layer" at bounding box center [620, 304] width 63 height 14
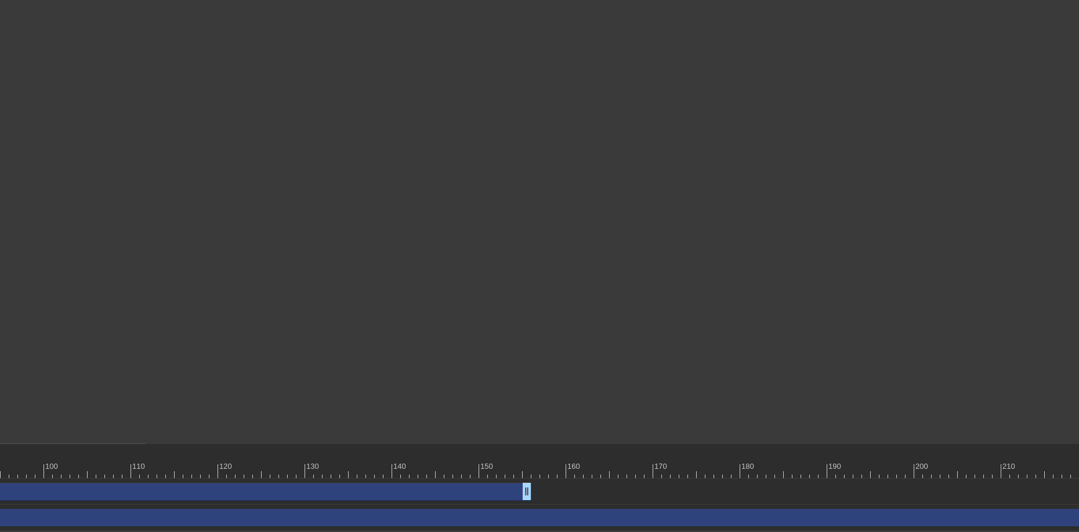
scroll to position [121, 1009]
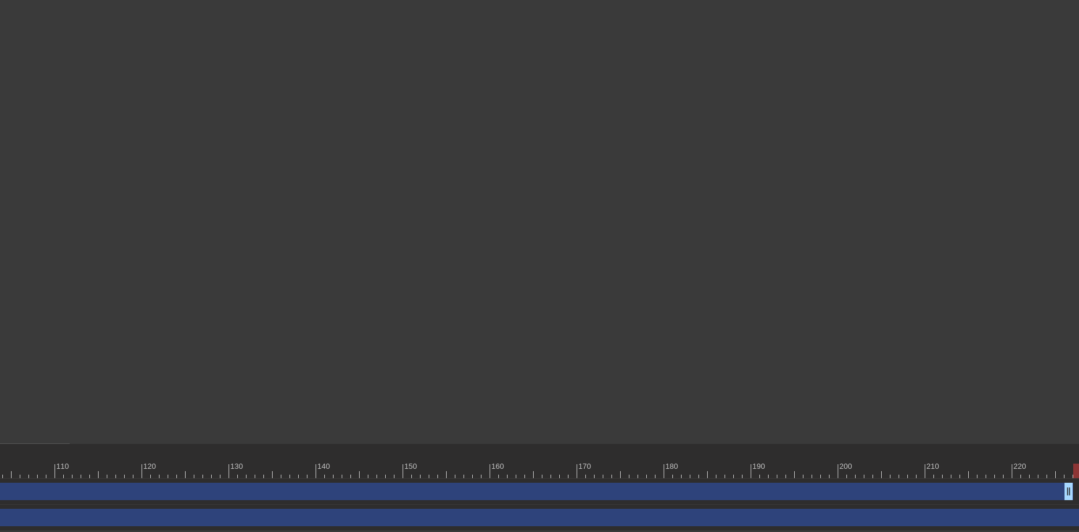
drag, startPoint x: 448, startPoint y: 491, endPoint x: 1087, endPoint y: 485, distance: 638.6
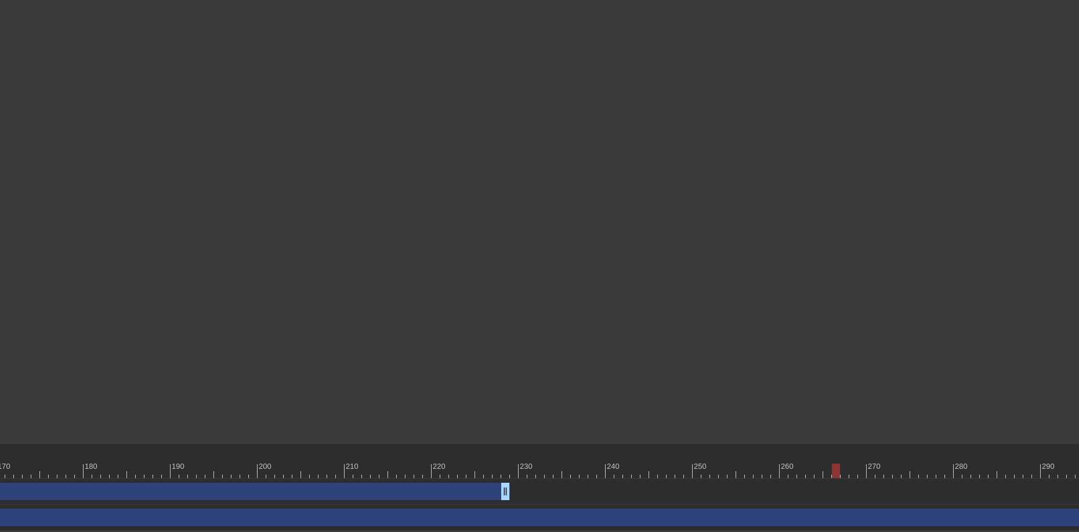
scroll to position [121, 1702]
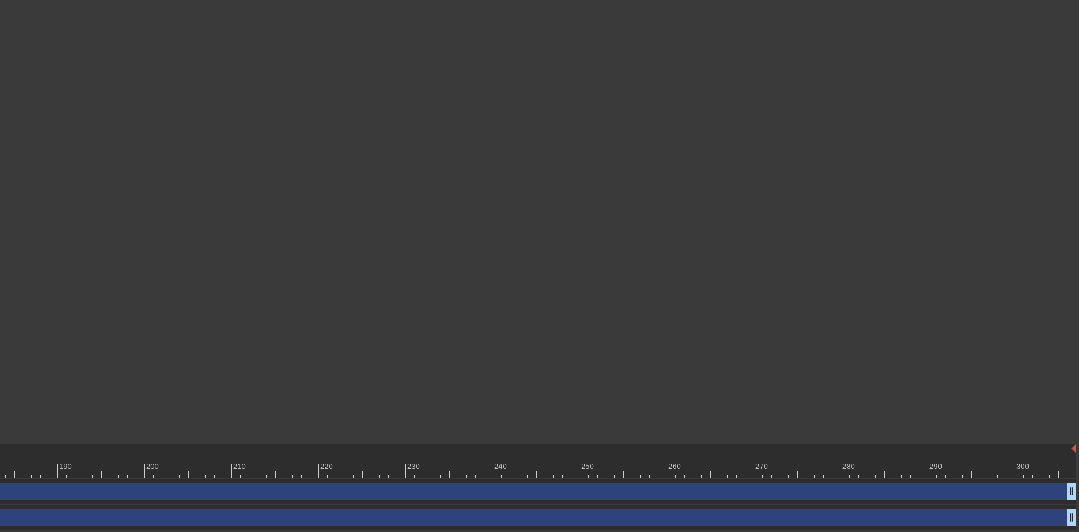
drag, startPoint x: 395, startPoint y: 492, endPoint x: 1087, endPoint y: 549, distance: 694.3
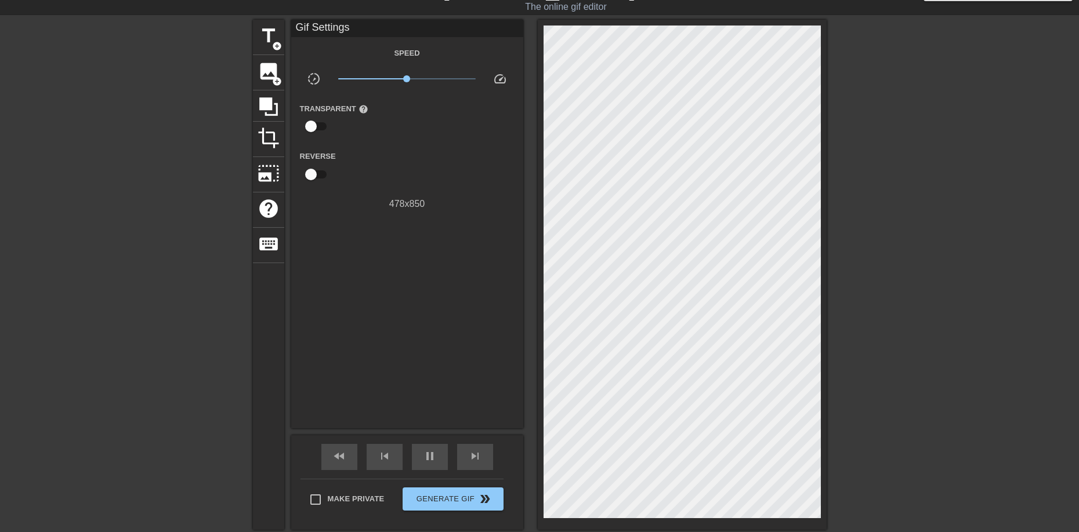
scroll to position [58, 0]
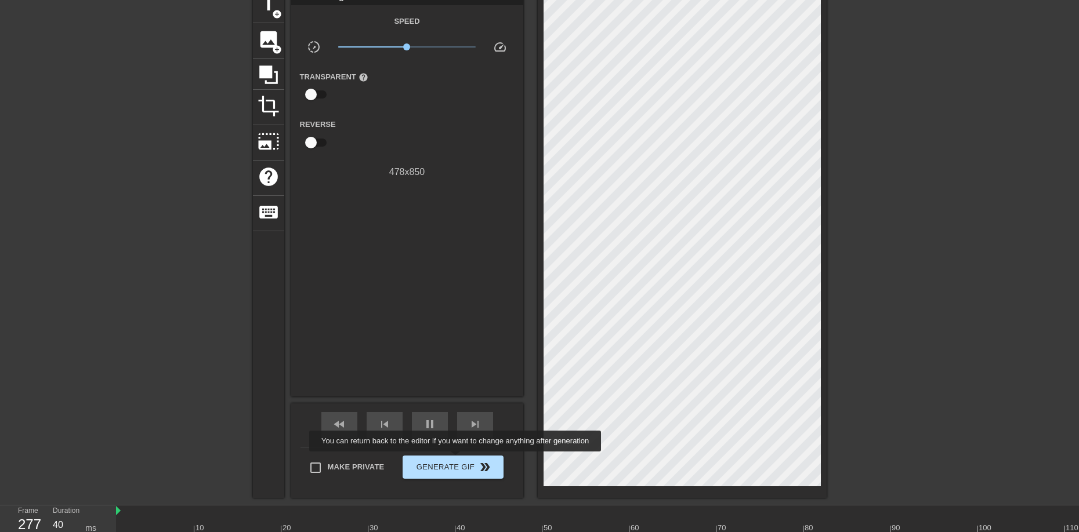
type input "30"
click at [456, 461] on span "Generate Gif double_arrow" at bounding box center [452, 468] width 91 height 14
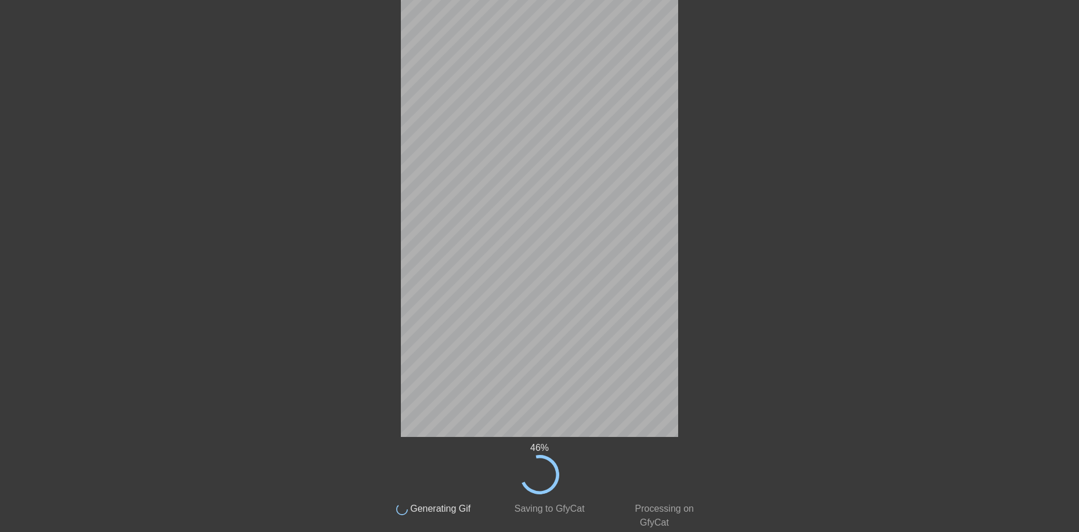
scroll to position [103, 0]
drag, startPoint x: 488, startPoint y: 485, endPoint x: 375, endPoint y: 191, distance: 315.6
click at [375, 191] on div "48 % done Generating Gif done Saving to GfyCat done Processing on GfyCat title …" at bounding box center [539, 236] width 1079 height 586
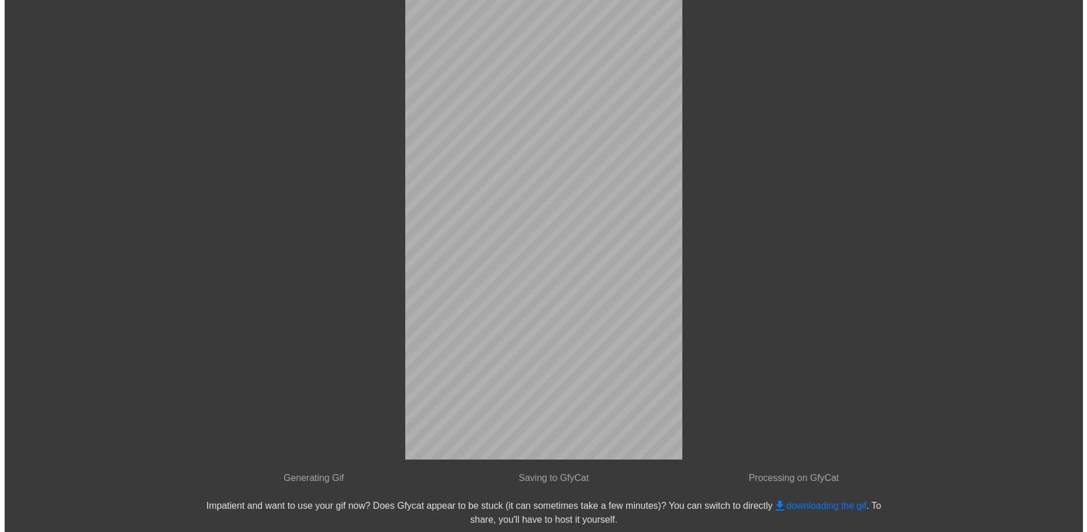
scroll to position [0, 0]
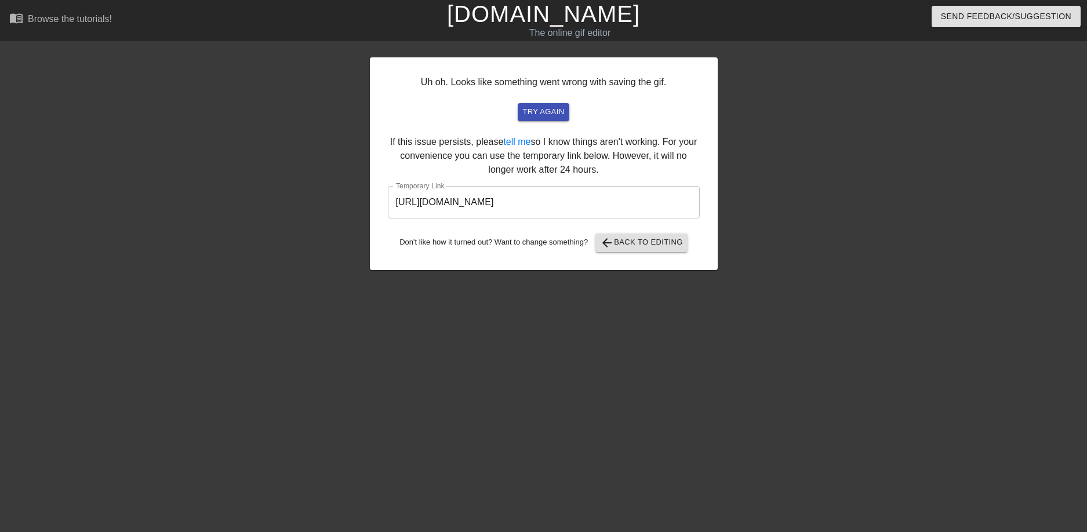
click at [408, 271] on div "Uh oh. Looks like something went wrong with saving the gif. try again If this i…" at bounding box center [544, 220] width 348 height 348
click at [604, 212] on input "[URL][DOMAIN_NAME]" at bounding box center [544, 202] width 312 height 32
click at [597, 212] on input "[URL][DOMAIN_NAME]" at bounding box center [544, 202] width 312 height 32
click at [623, 211] on input "[URL][DOMAIN_NAME]" at bounding box center [544, 202] width 312 height 32
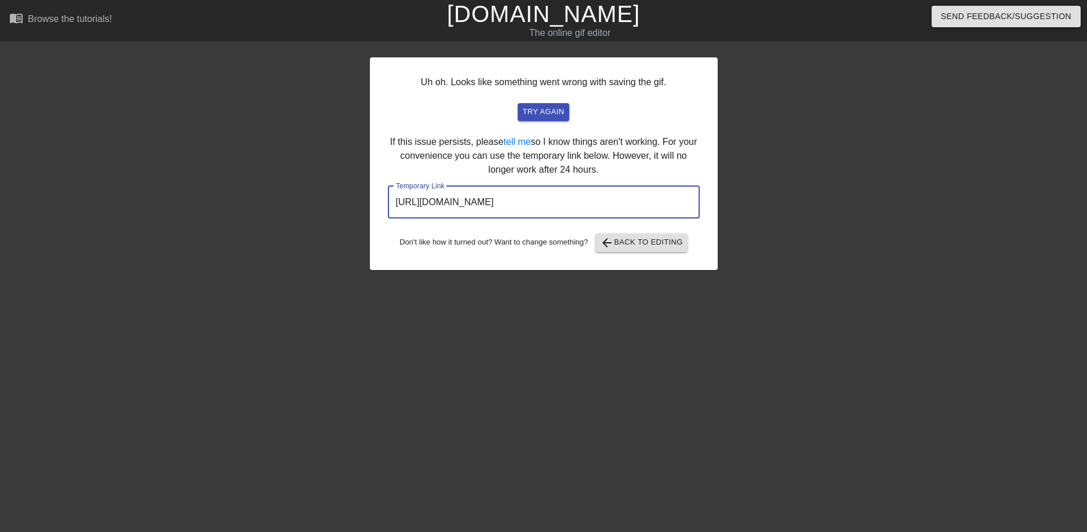
click at [623, 211] on input "[URL][DOMAIN_NAME]" at bounding box center [544, 202] width 312 height 32
